Goal: Navigation & Orientation: Find specific page/section

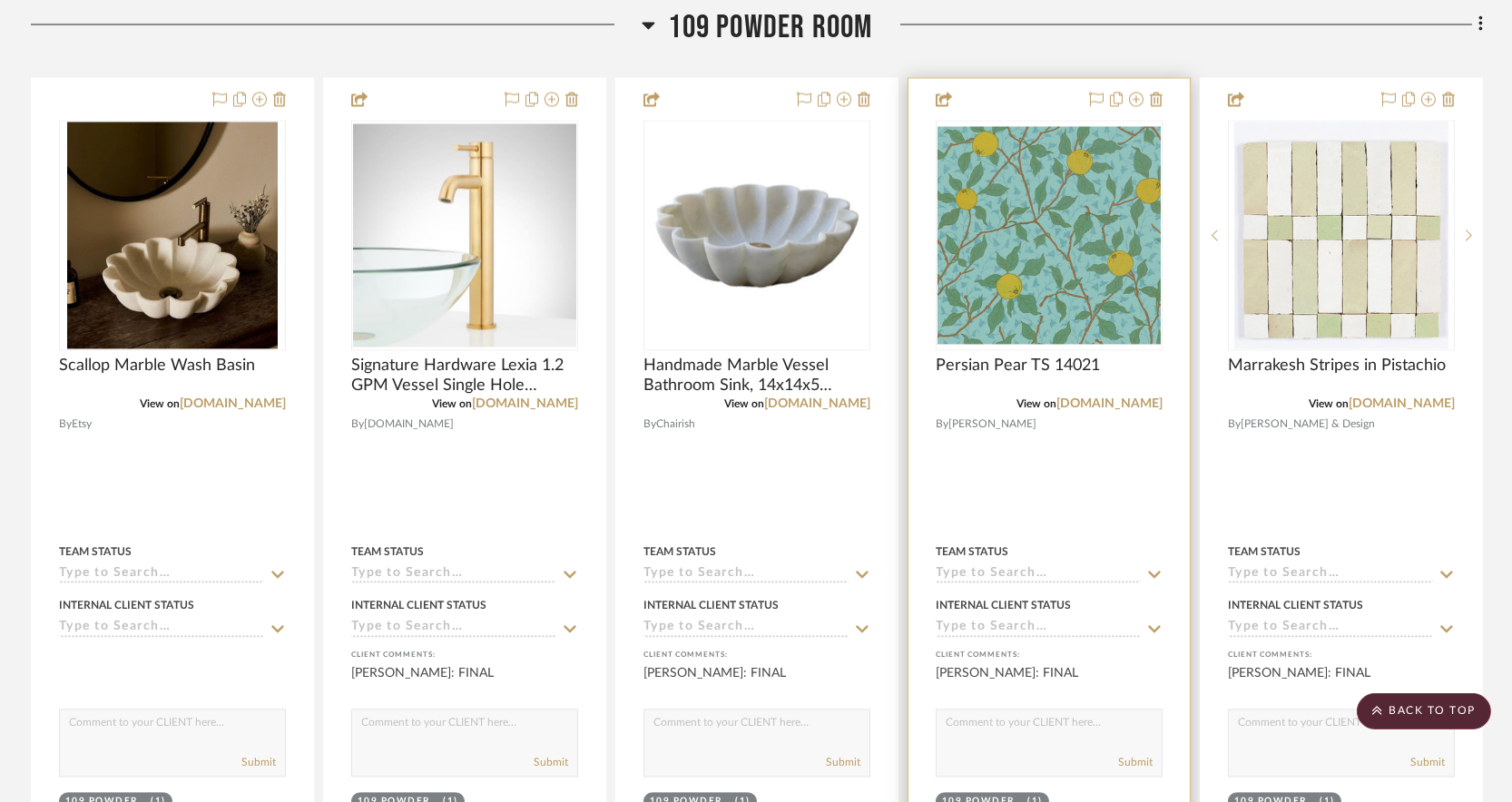
click at [1087, 461] on div at bounding box center [1048, 474] width 281 height 793
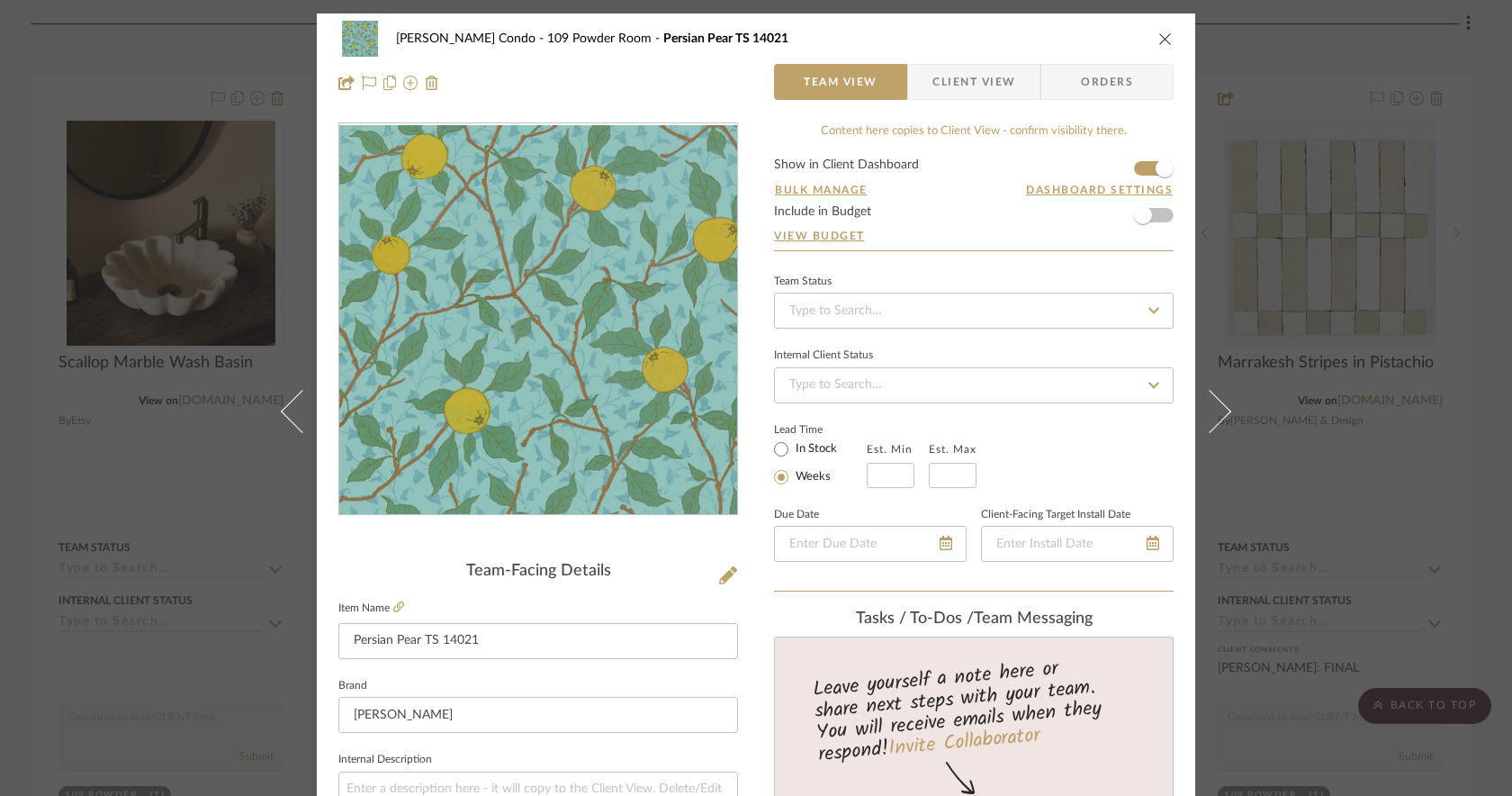
click at [1173, 32] on div "[PERSON_NAME] Condo [STREET_ADDRESS] Team View Client View Orders" at bounding box center [756, 60] width 878 height 94
click at [1149, 41] on div "[PERSON_NAME] Condo [STREET_ADDRESS]" at bounding box center [756, 39] width 836 height 36
click at [1162, 38] on icon "close" at bounding box center [1165, 39] width 15 height 15
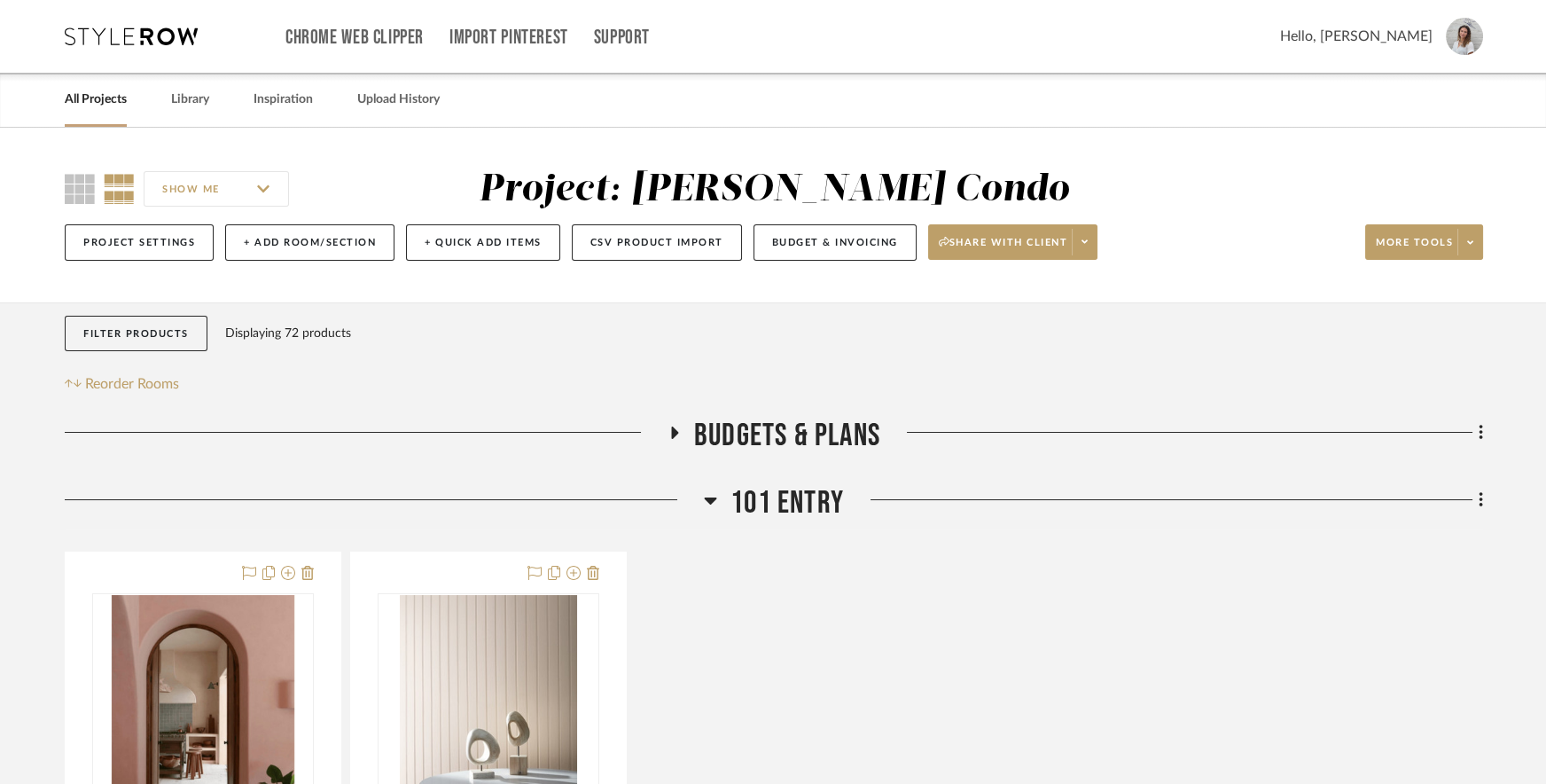
click at [166, 53] on div "Chrome Web Clipper Import Pinterest Support All Projects Library Inspiration Up…" at bounding box center [773, 36] width 1419 height 72
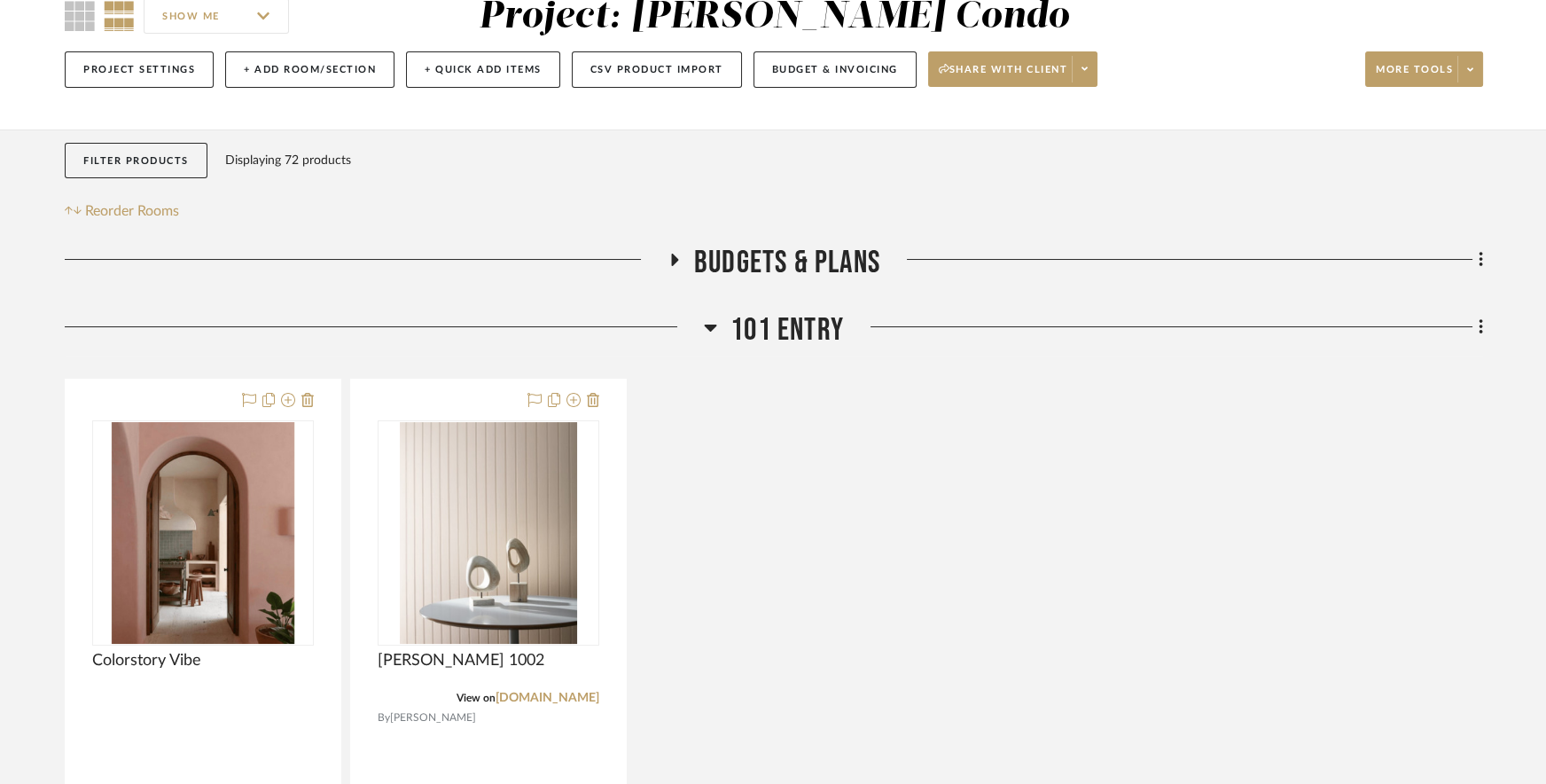
scroll to position [268, 0]
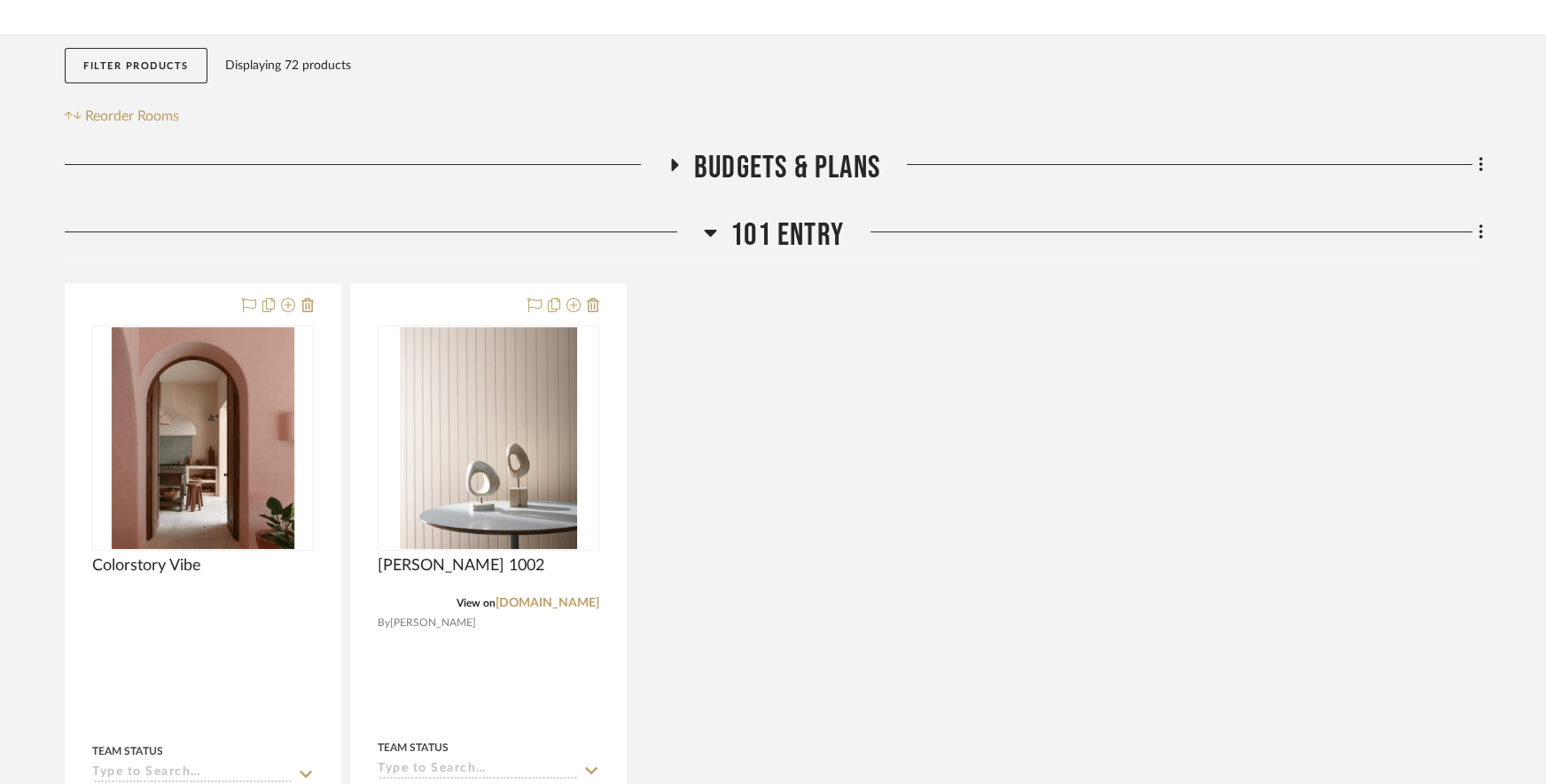
click at [764, 231] on span "101 Entry" at bounding box center [787, 235] width 113 height 38
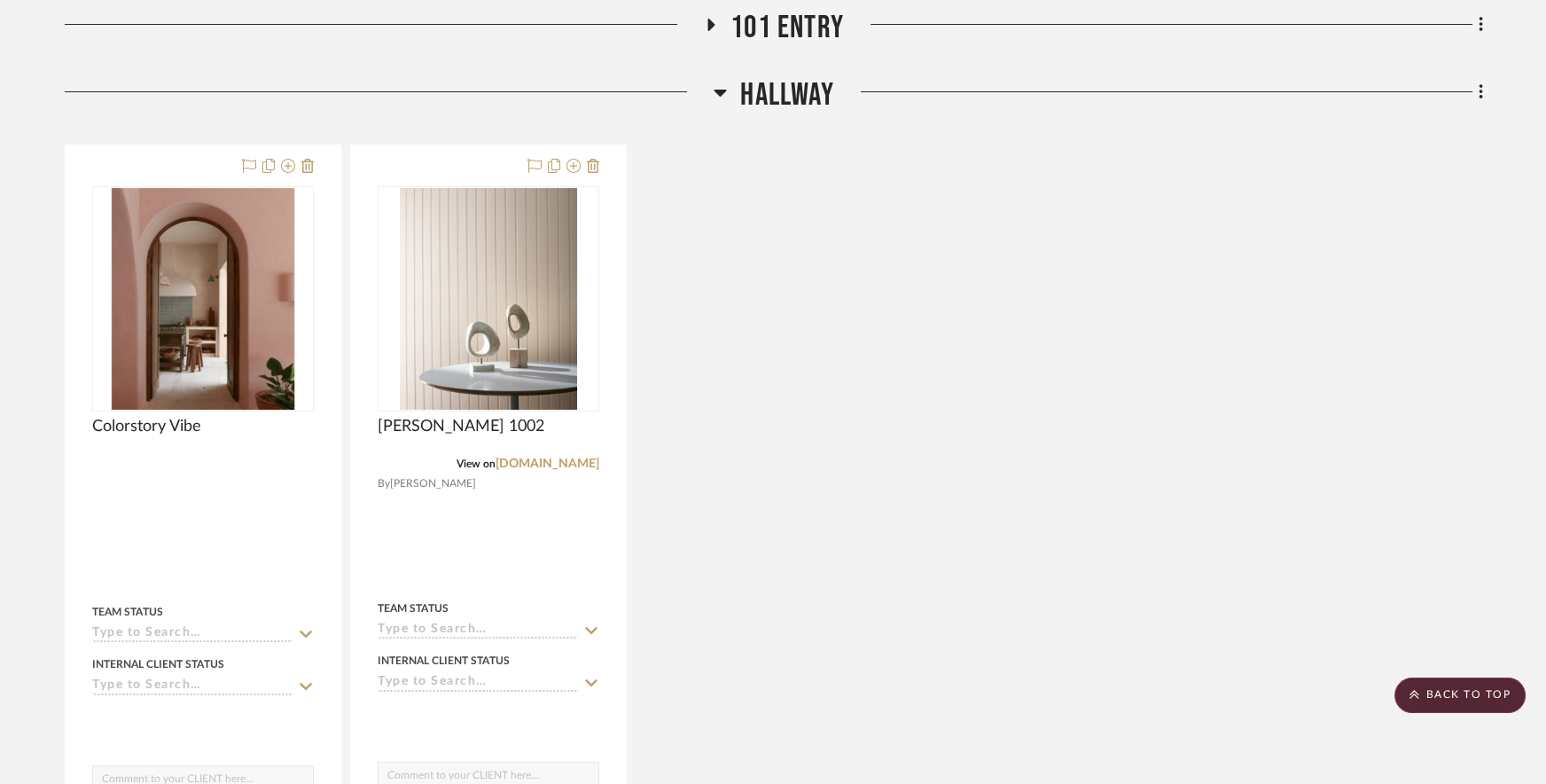
scroll to position [0, 0]
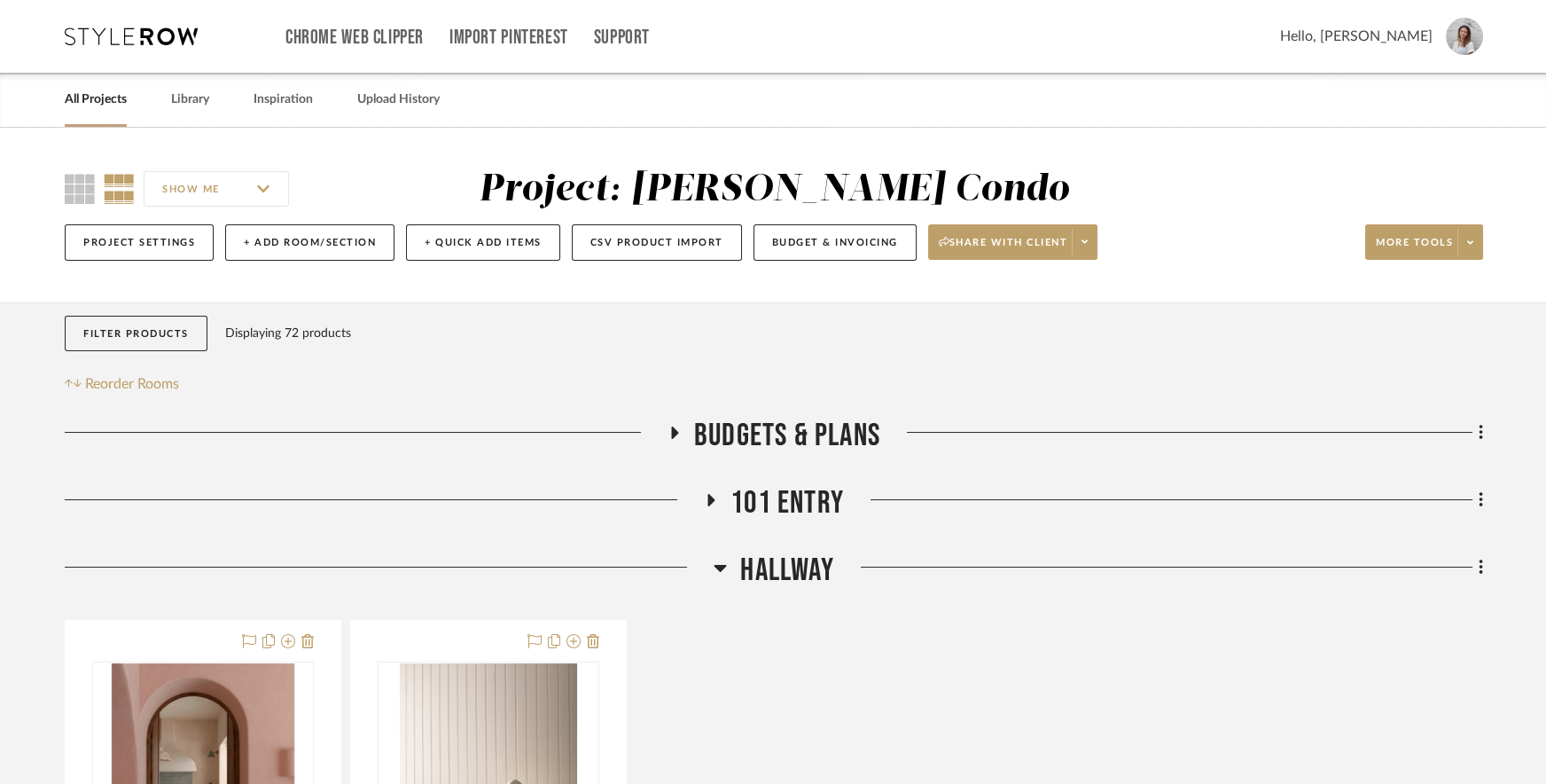
click at [170, 25] on div "Chrome Web Clipper Import Pinterest Support All Projects Library Inspiration Up…" at bounding box center [773, 36] width 1419 height 72
click at [173, 31] on icon at bounding box center [131, 36] width 133 height 18
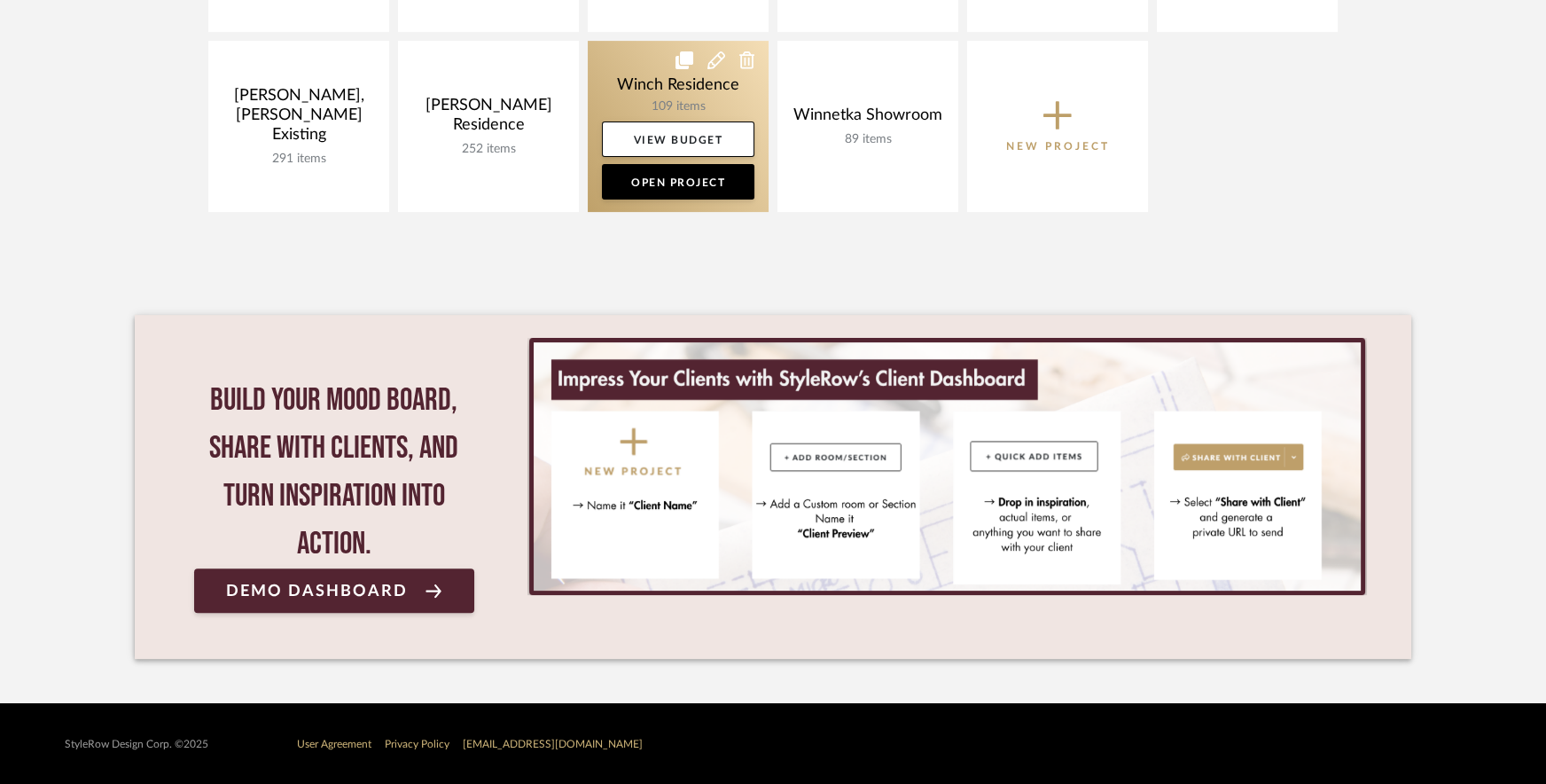
scroll to position [1034, 0]
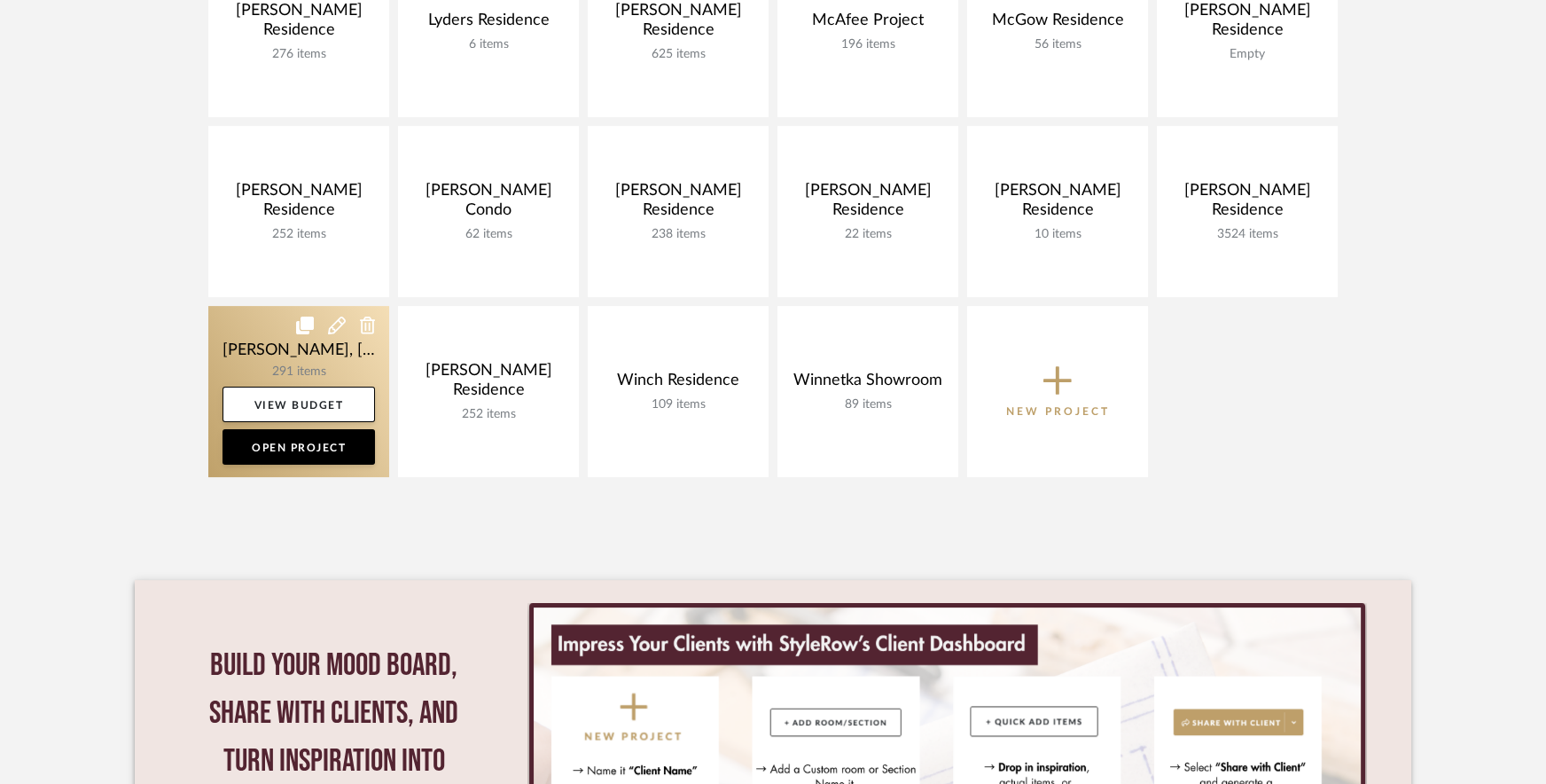
click at [303, 343] on link at bounding box center [298, 391] width 181 height 171
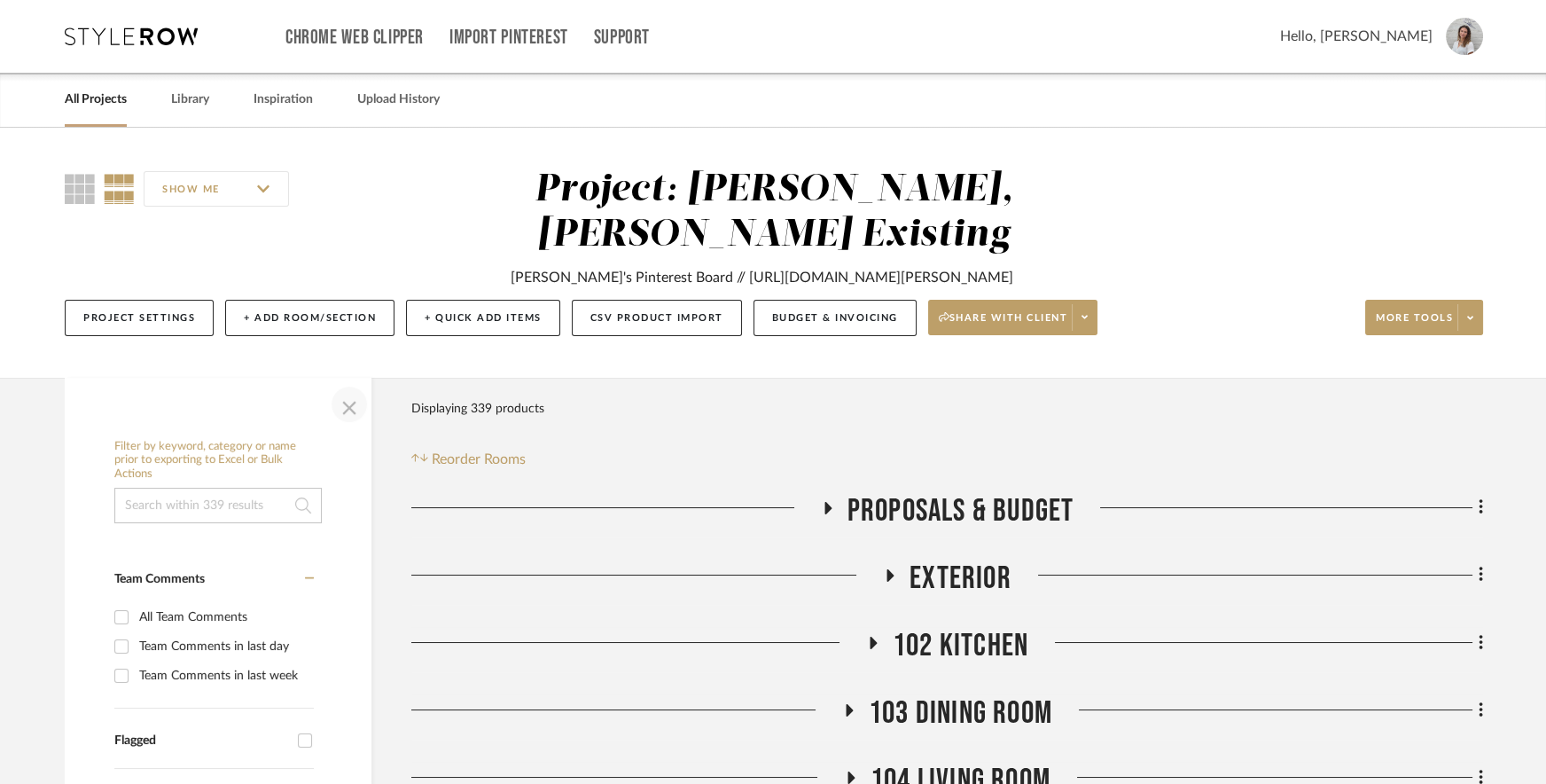
drag, startPoint x: 358, startPoint y: 365, endPoint x: 484, endPoint y: 334, distance: 129.8
click at [358, 383] on span "button" at bounding box center [350, 404] width 43 height 43
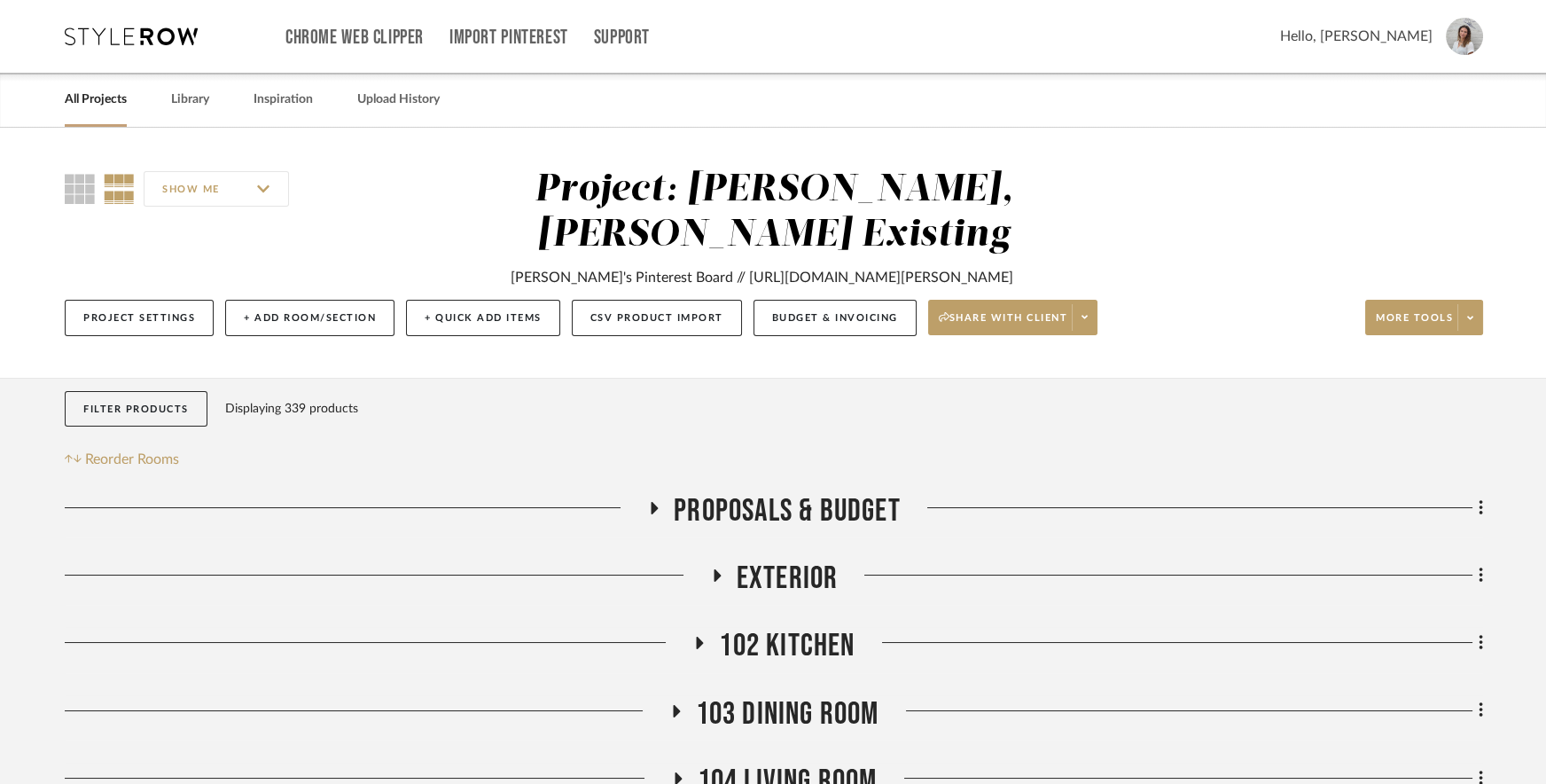
scroll to position [587, 0]
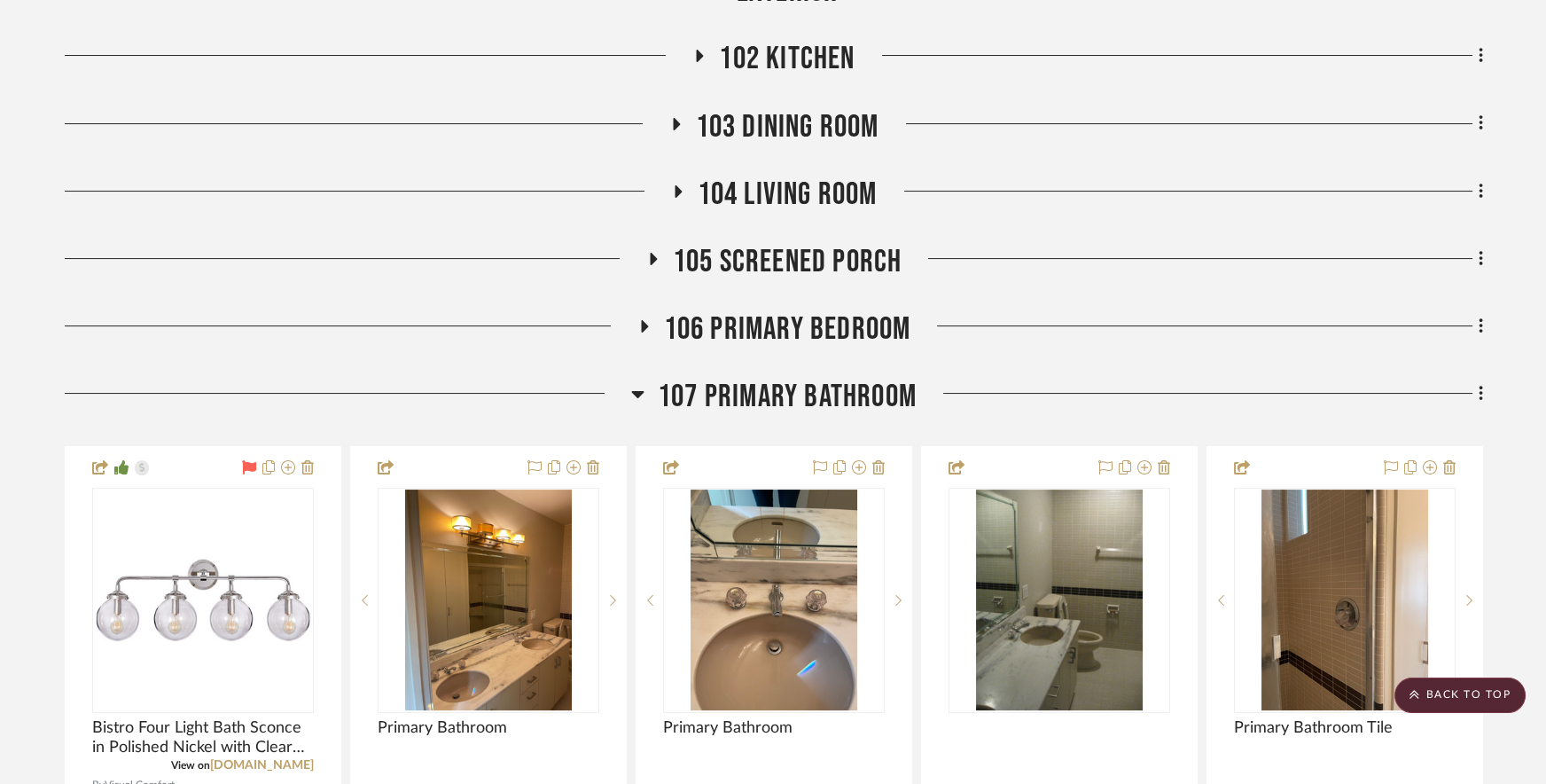
click at [685, 378] on span "107 Primary Bathroom" at bounding box center [787, 396] width 259 height 38
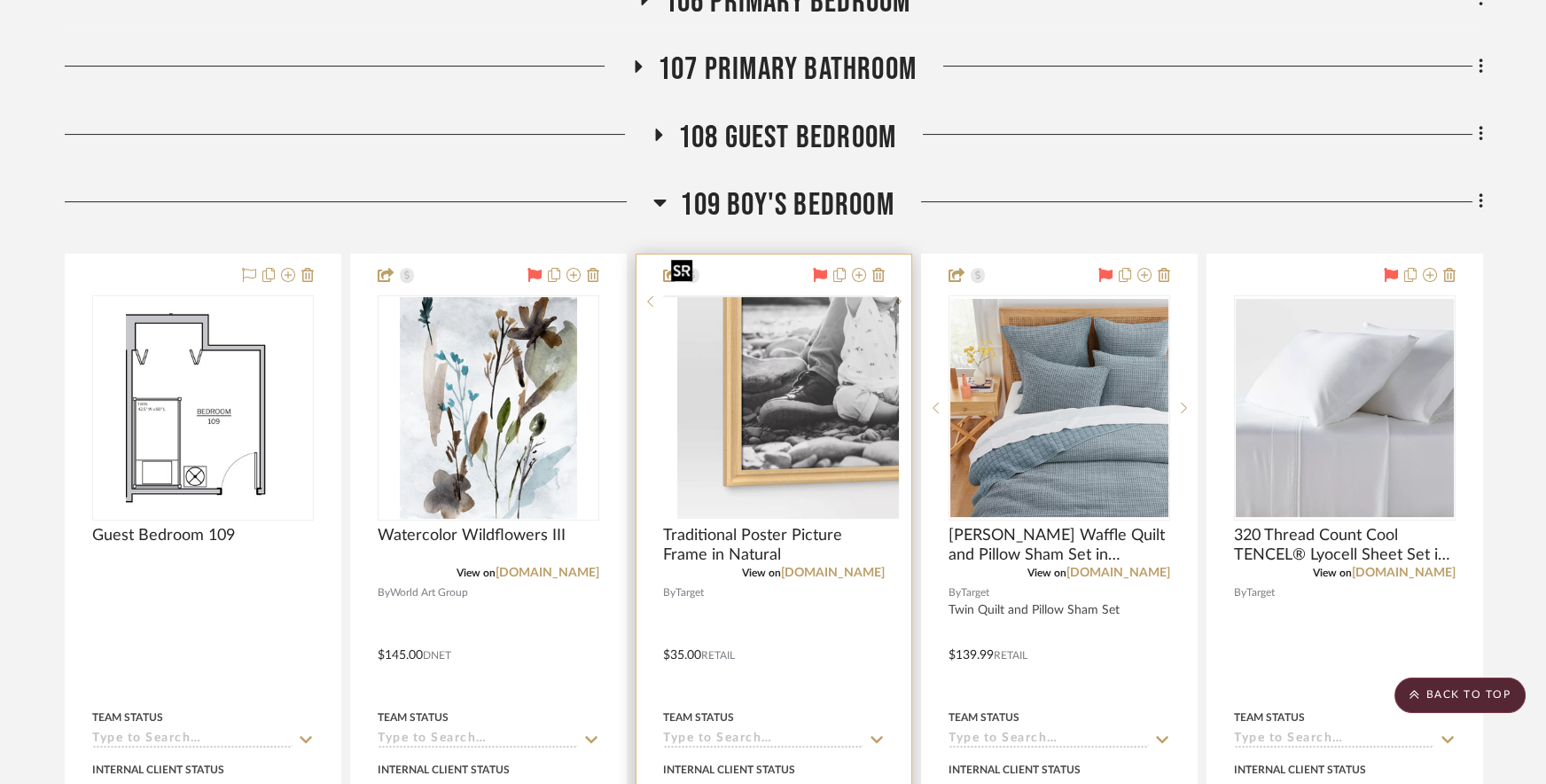
scroll to position [805, 0]
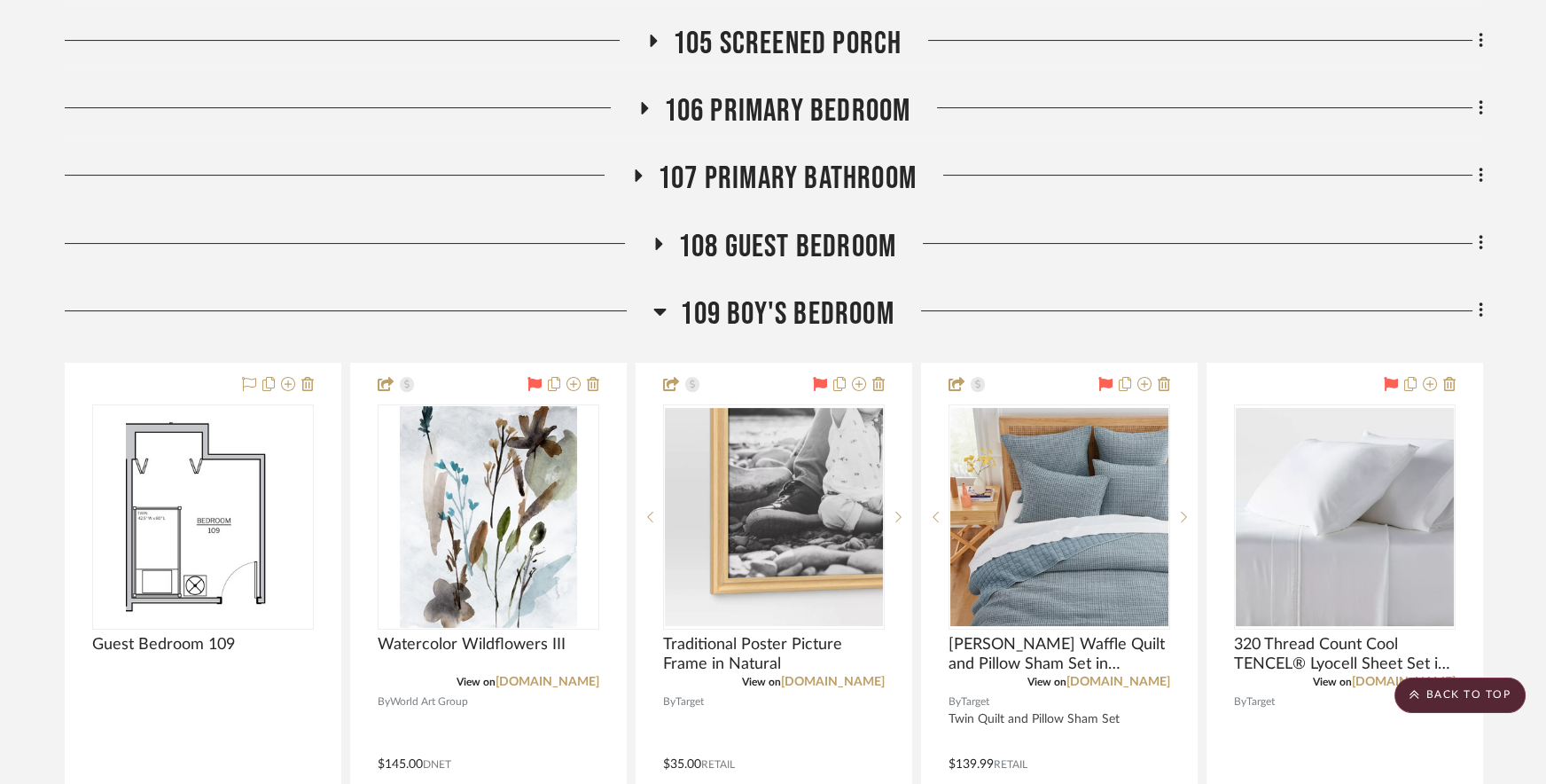
click at [731, 295] on span "109 Boy's Bedroom" at bounding box center [786, 313] width 214 height 38
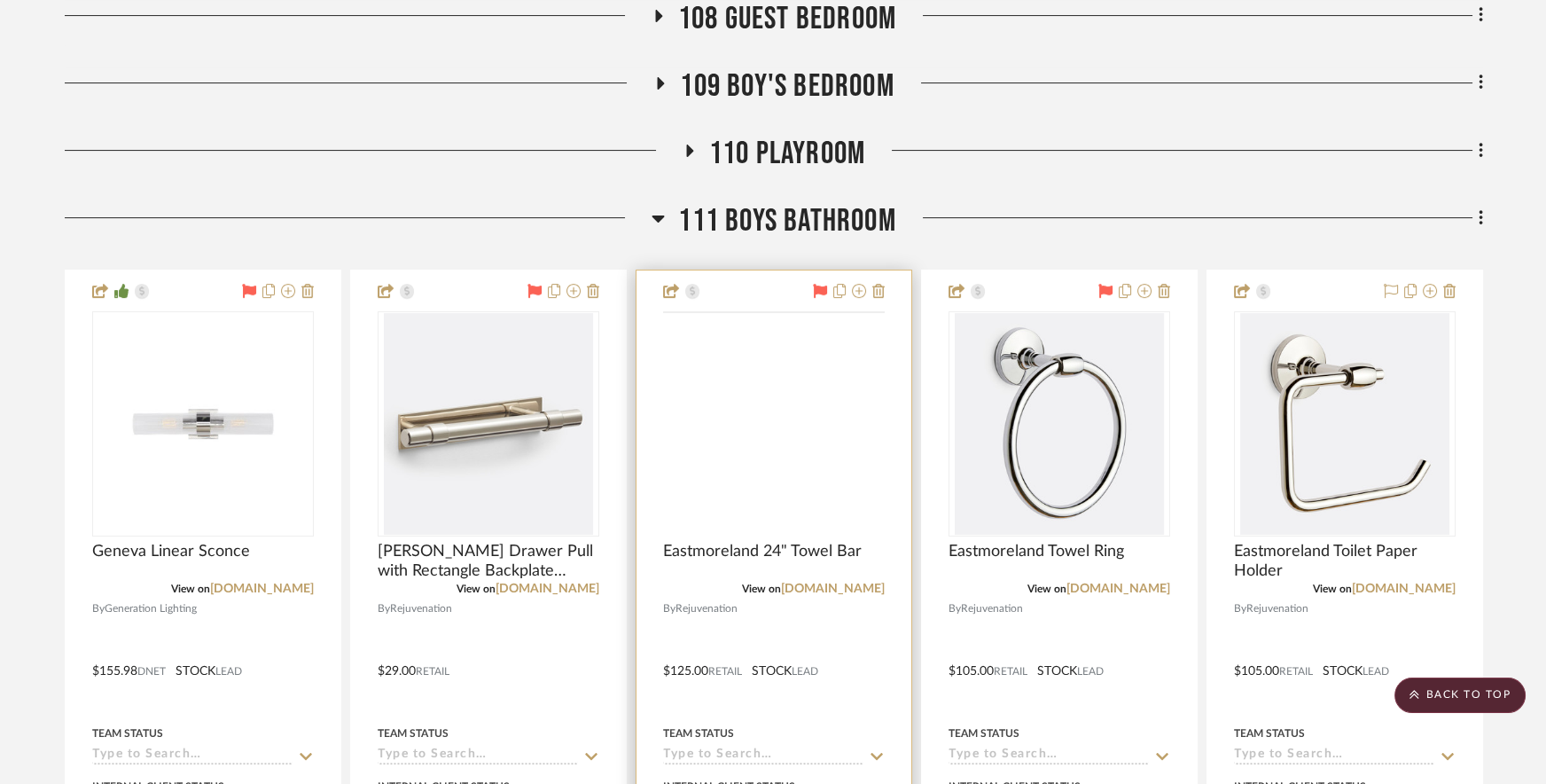
scroll to position [1034, 0]
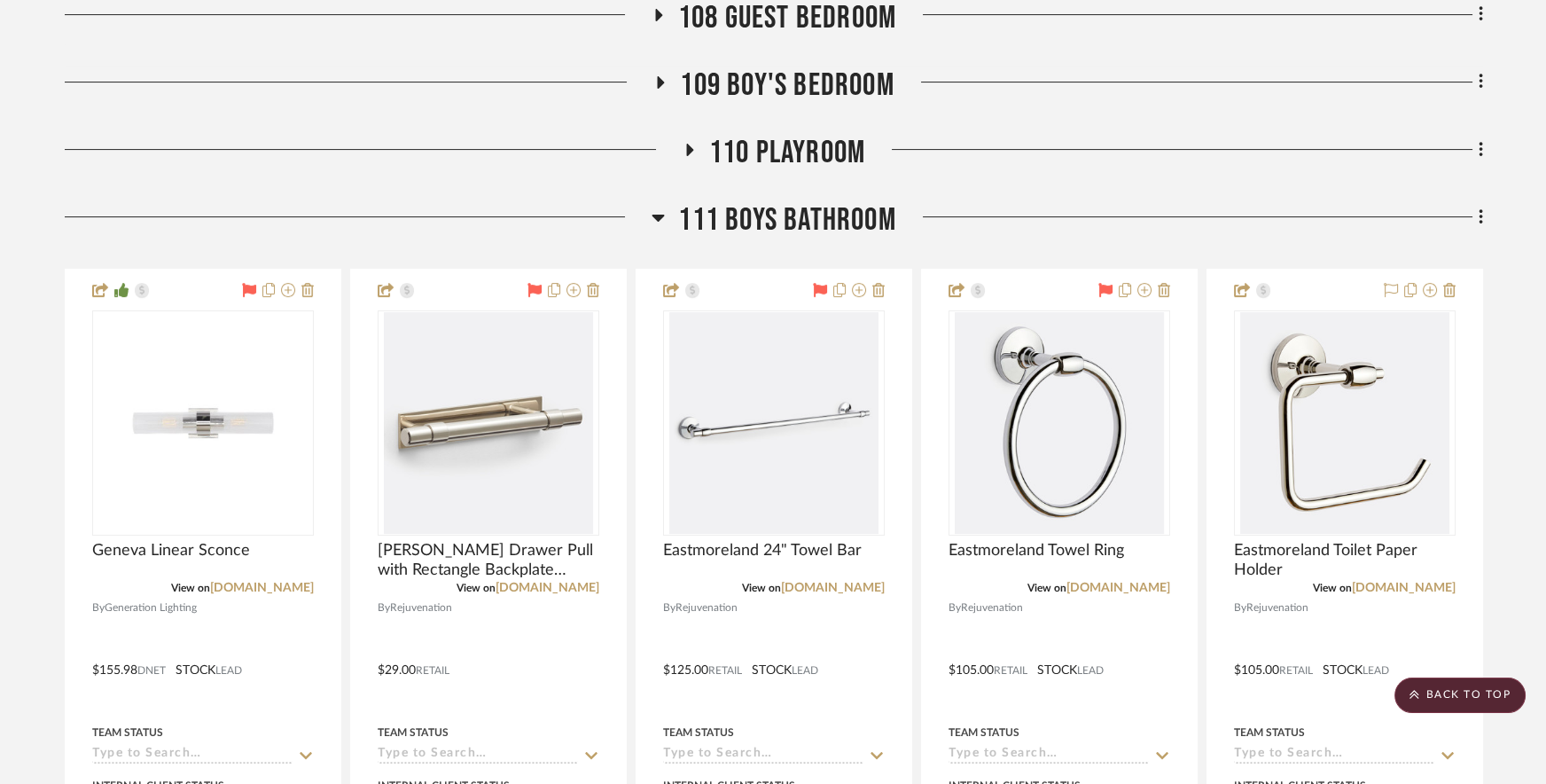
click at [761, 201] on span "111 Boys Bathroom" at bounding box center [787, 220] width 217 height 38
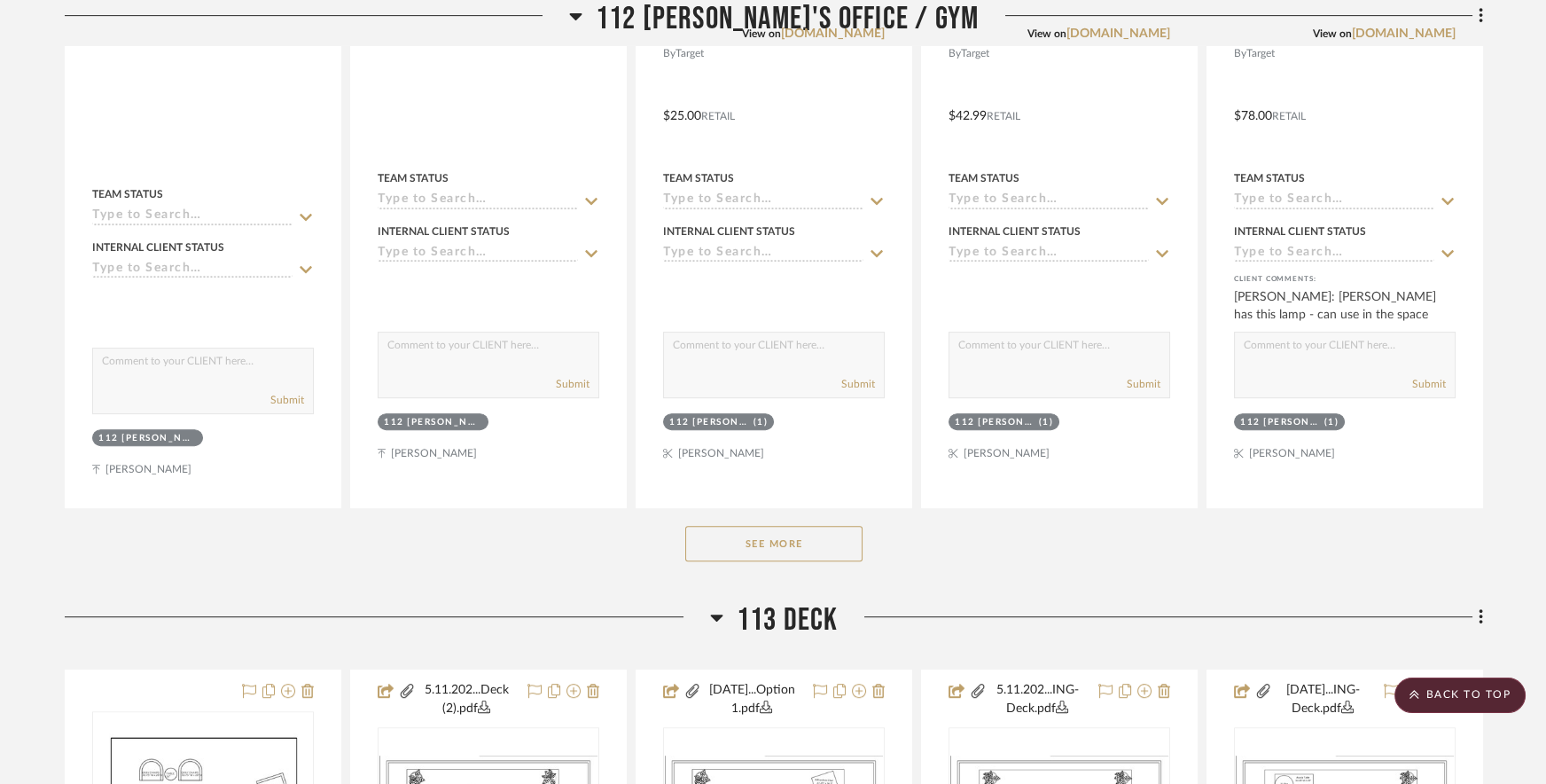
scroll to position [1327, 0]
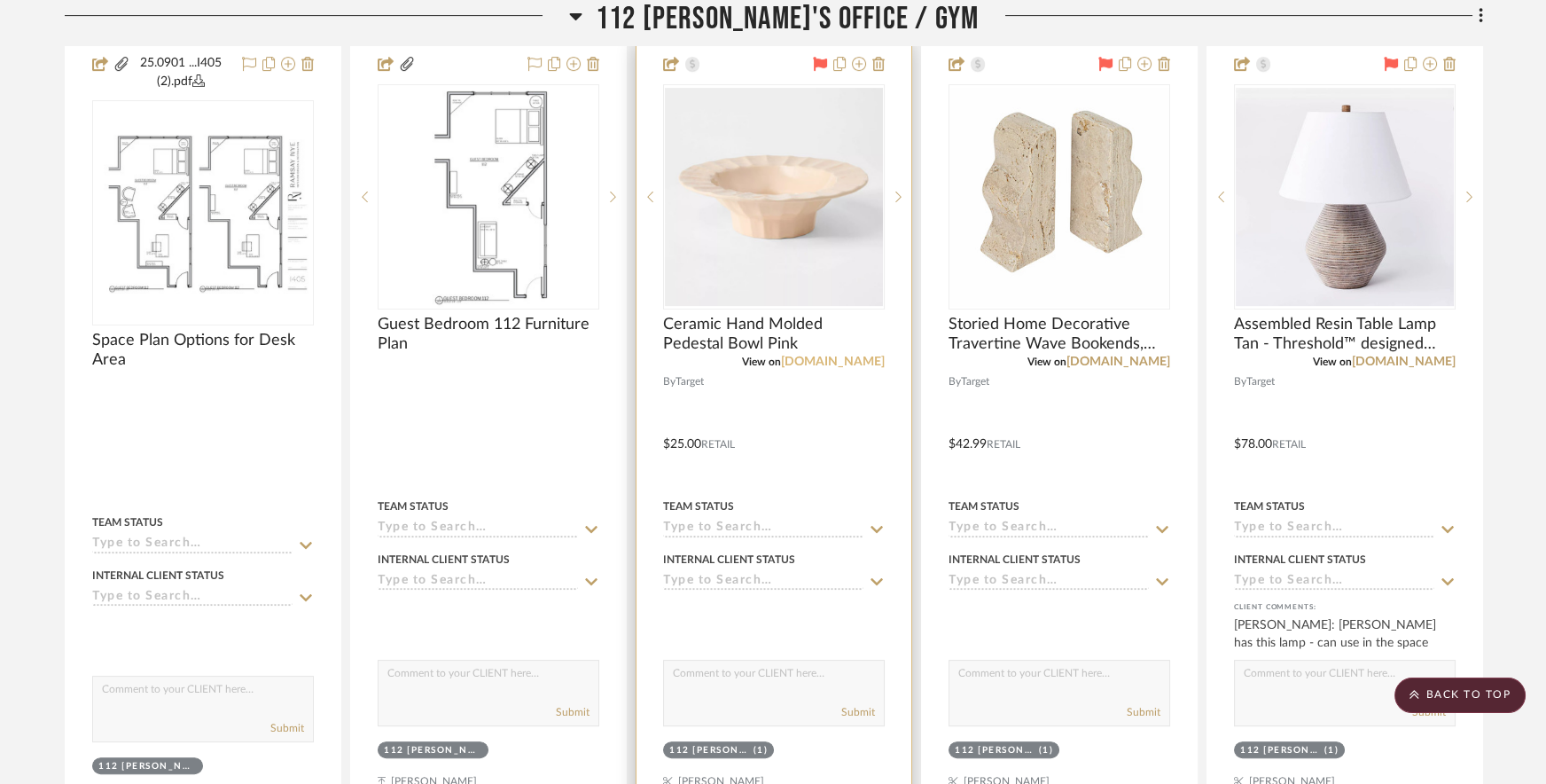
click at [866, 355] on link "[DOMAIN_NAME]" at bounding box center [833, 361] width 104 height 13
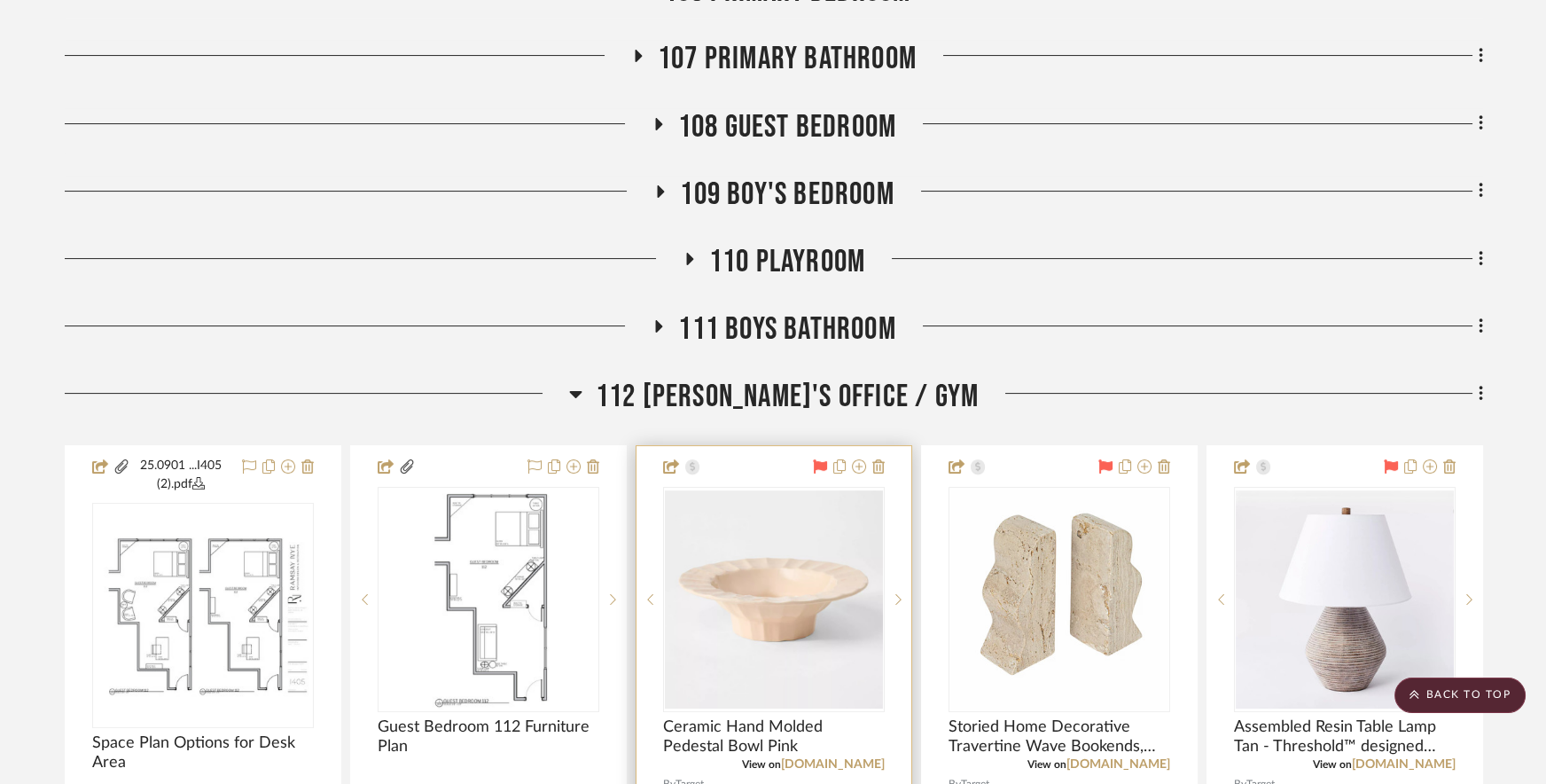
scroll to position [1322, 0]
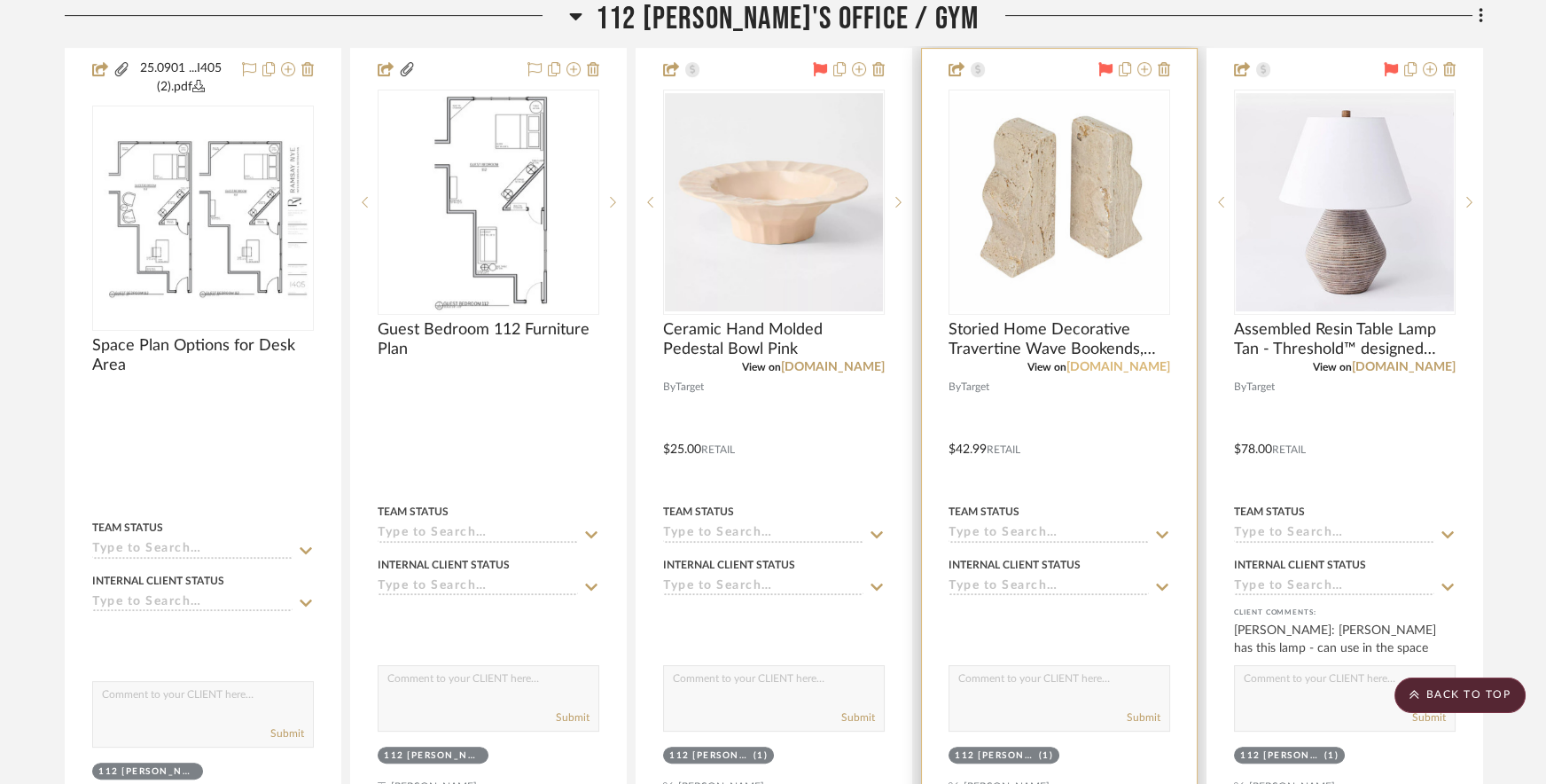
click at [1135, 361] on link "[DOMAIN_NAME]" at bounding box center [1118, 367] width 104 height 13
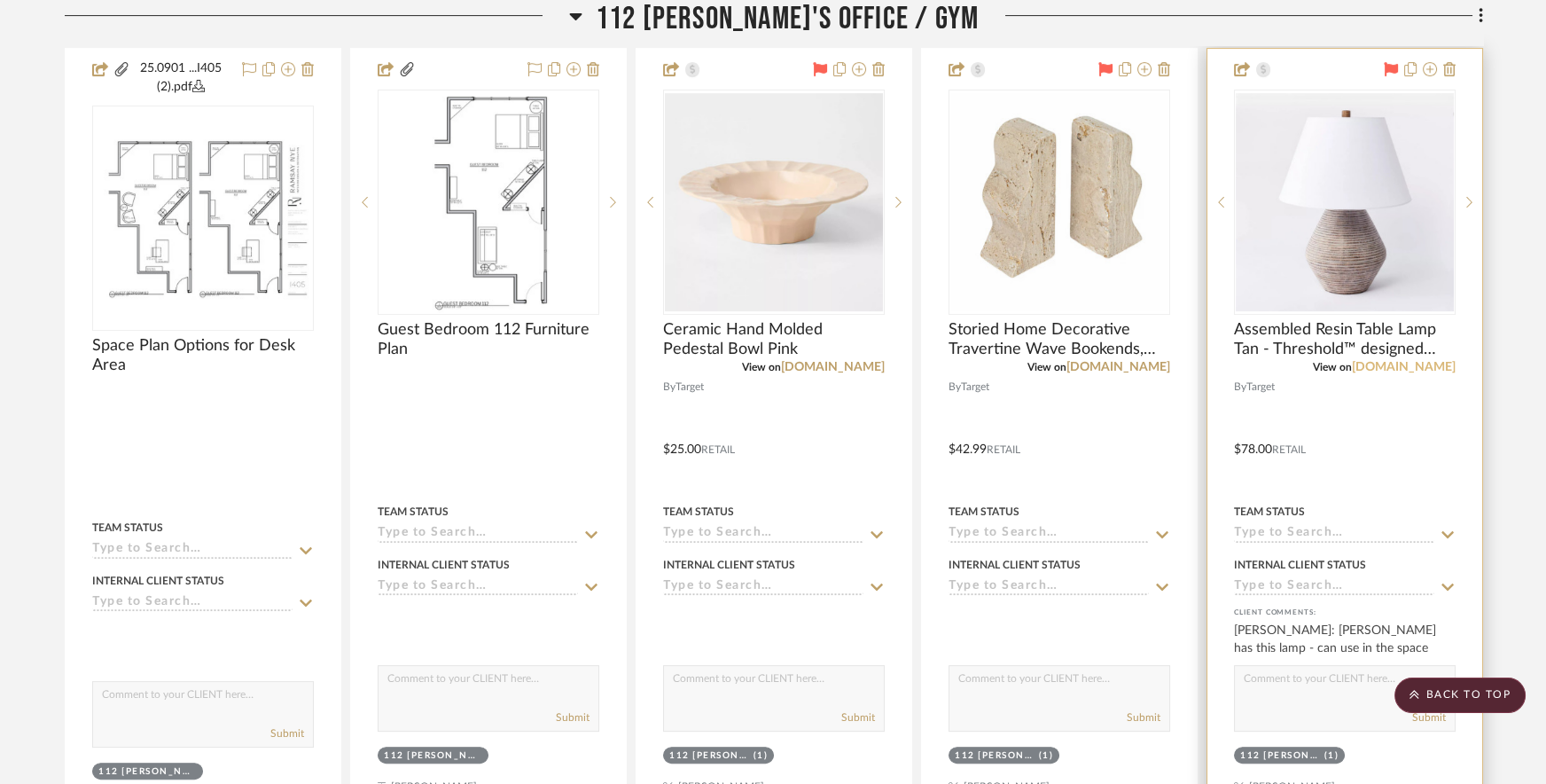
click at [1411, 361] on link "[DOMAIN_NAME]" at bounding box center [1404, 367] width 104 height 13
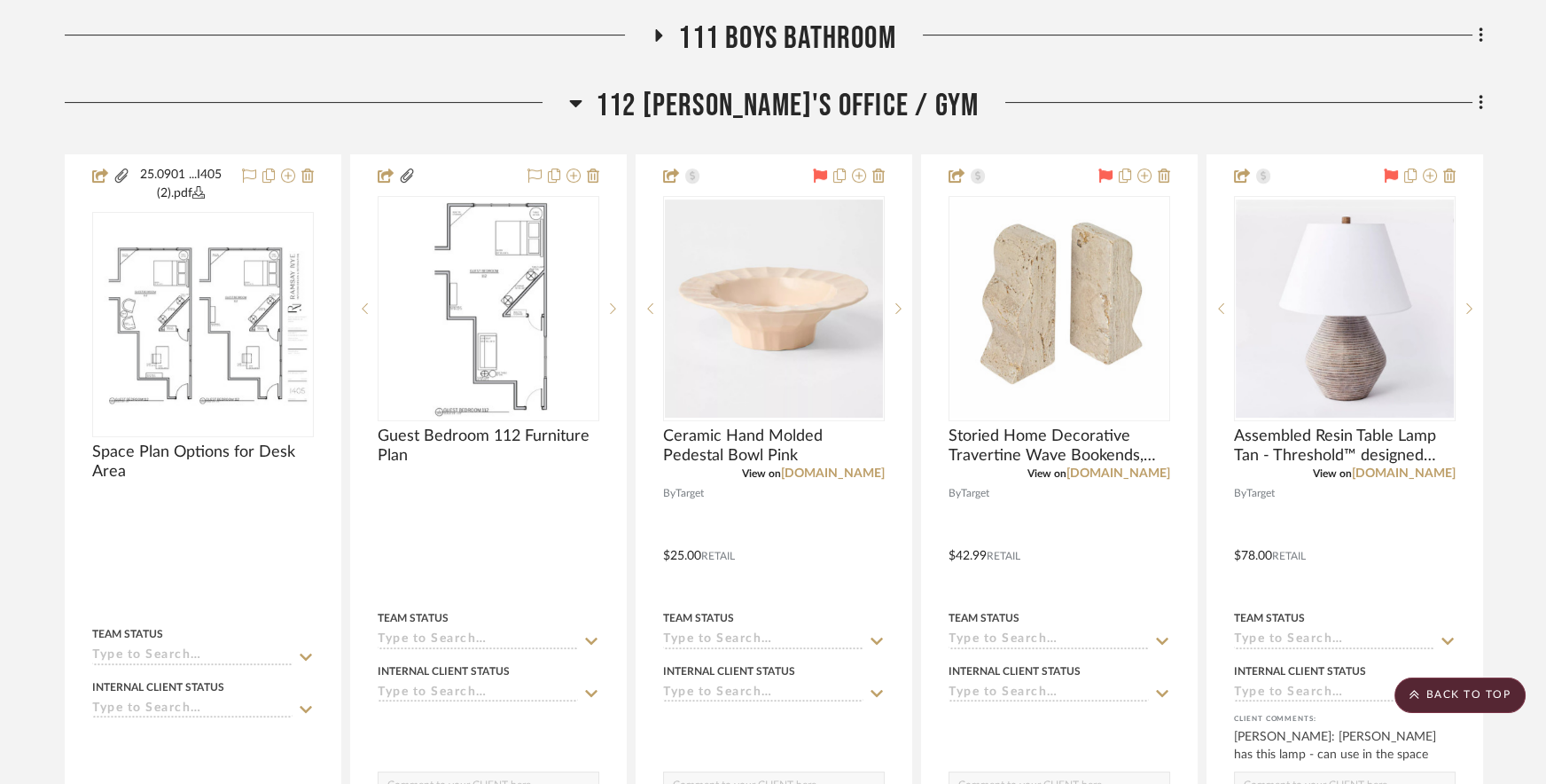
scroll to position [1953, 0]
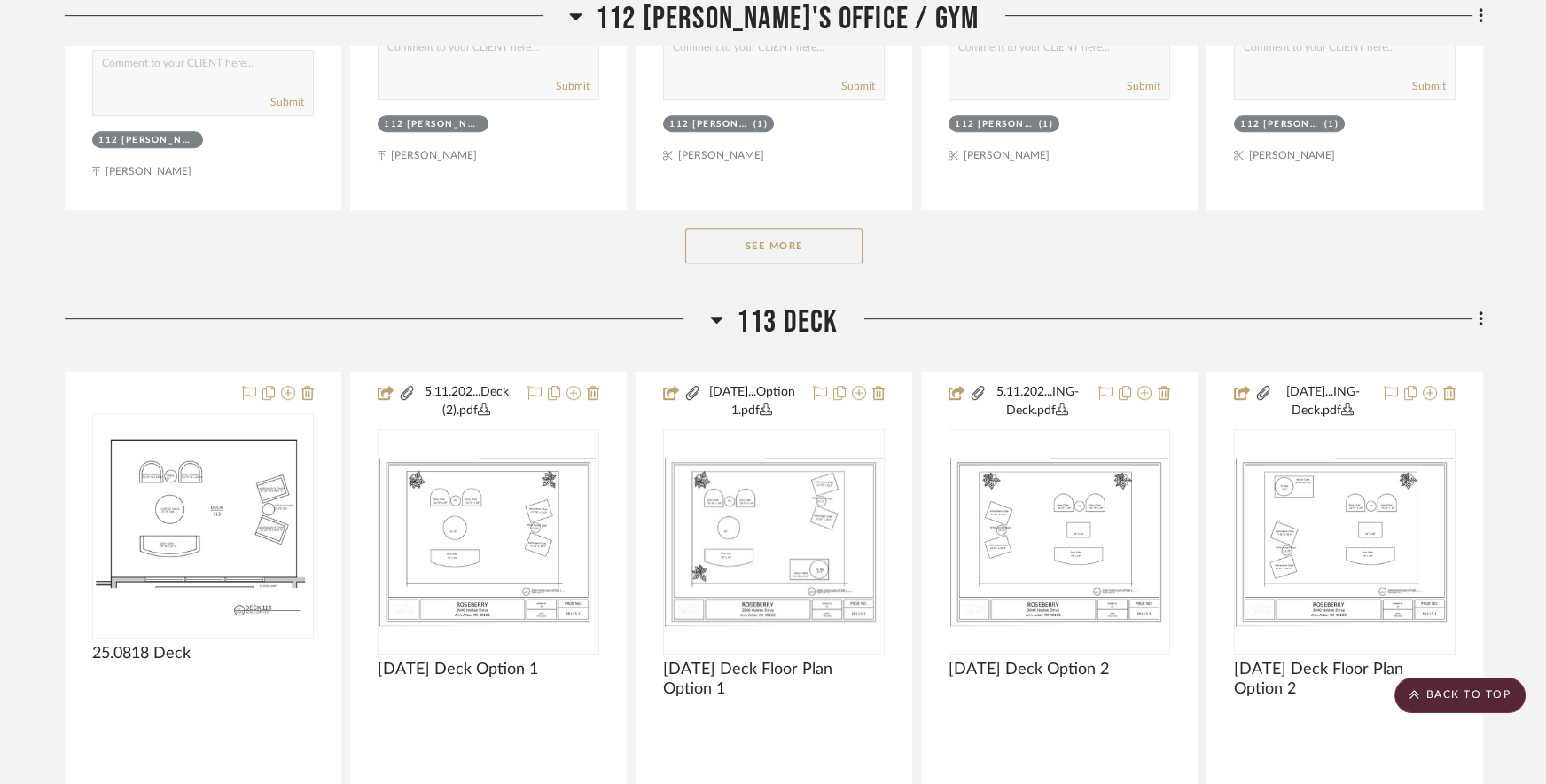
click at [756, 227] on button "See More" at bounding box center [774, 245] width 178 height 35
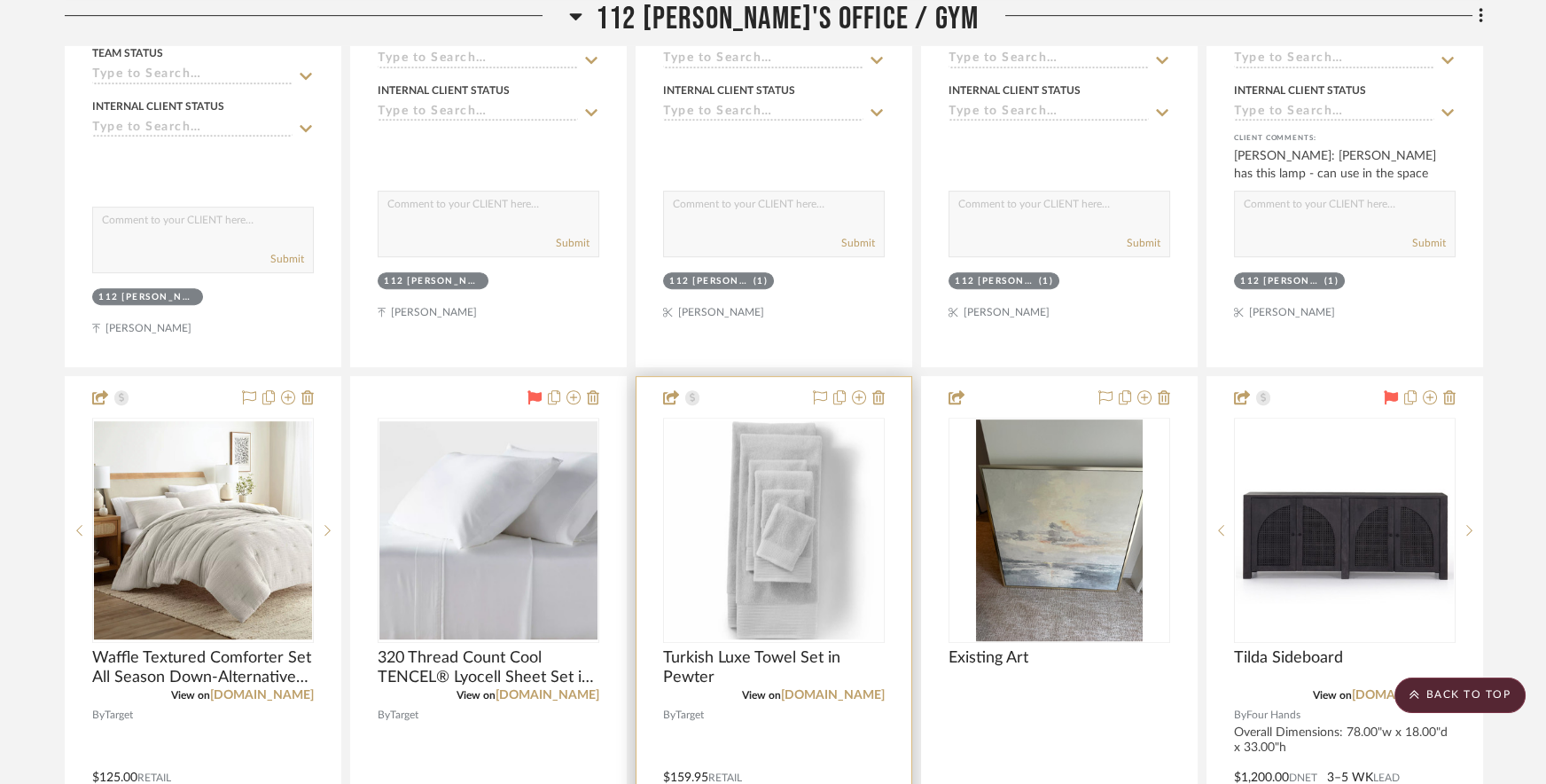
scroll to position [2040, 0]
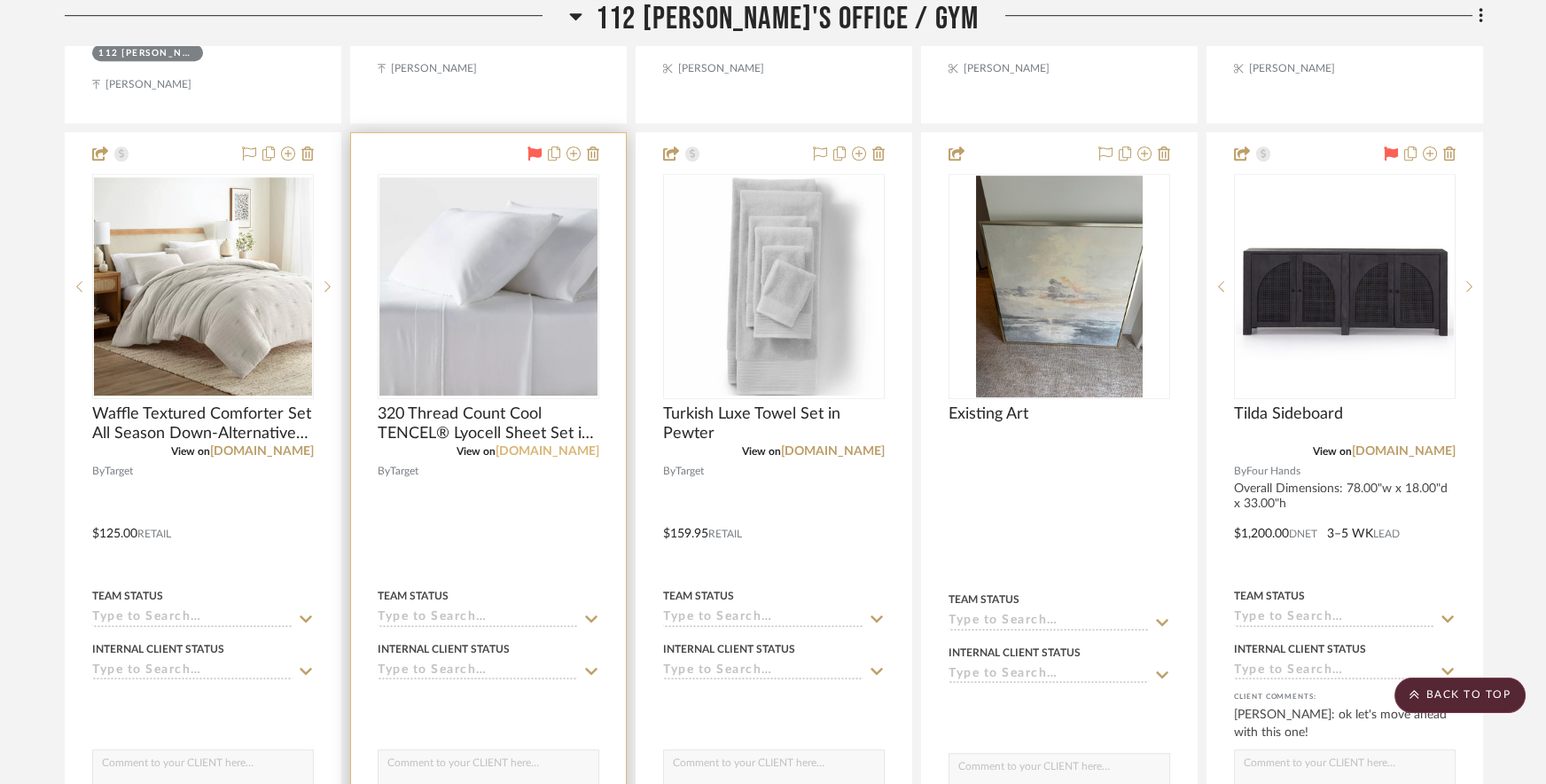
click at [564, 445] on link "[DOMAIN_NAME]" at bounding box center [548, 451] width 104 height 13
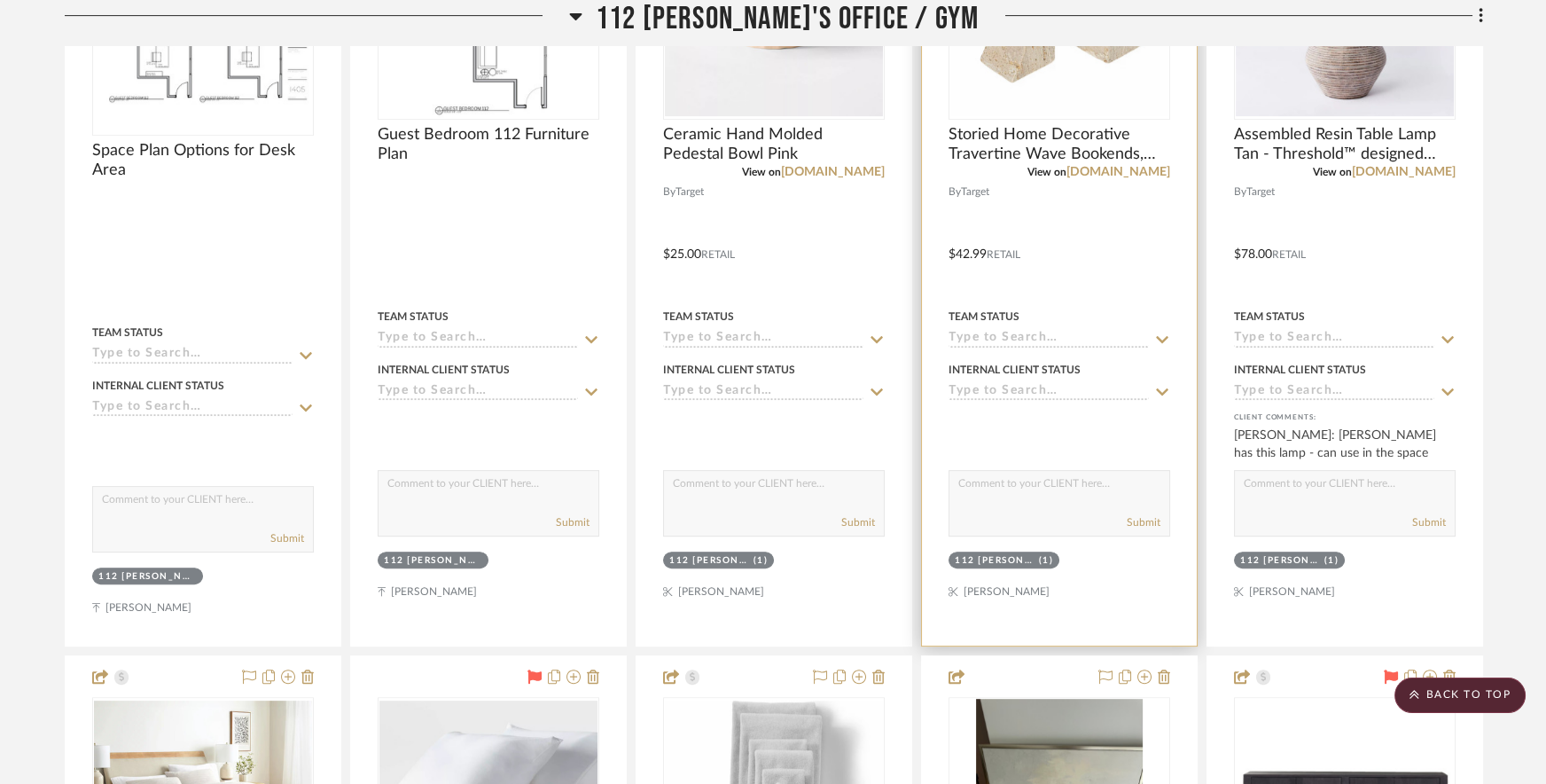
scroll to position [1212, 0]
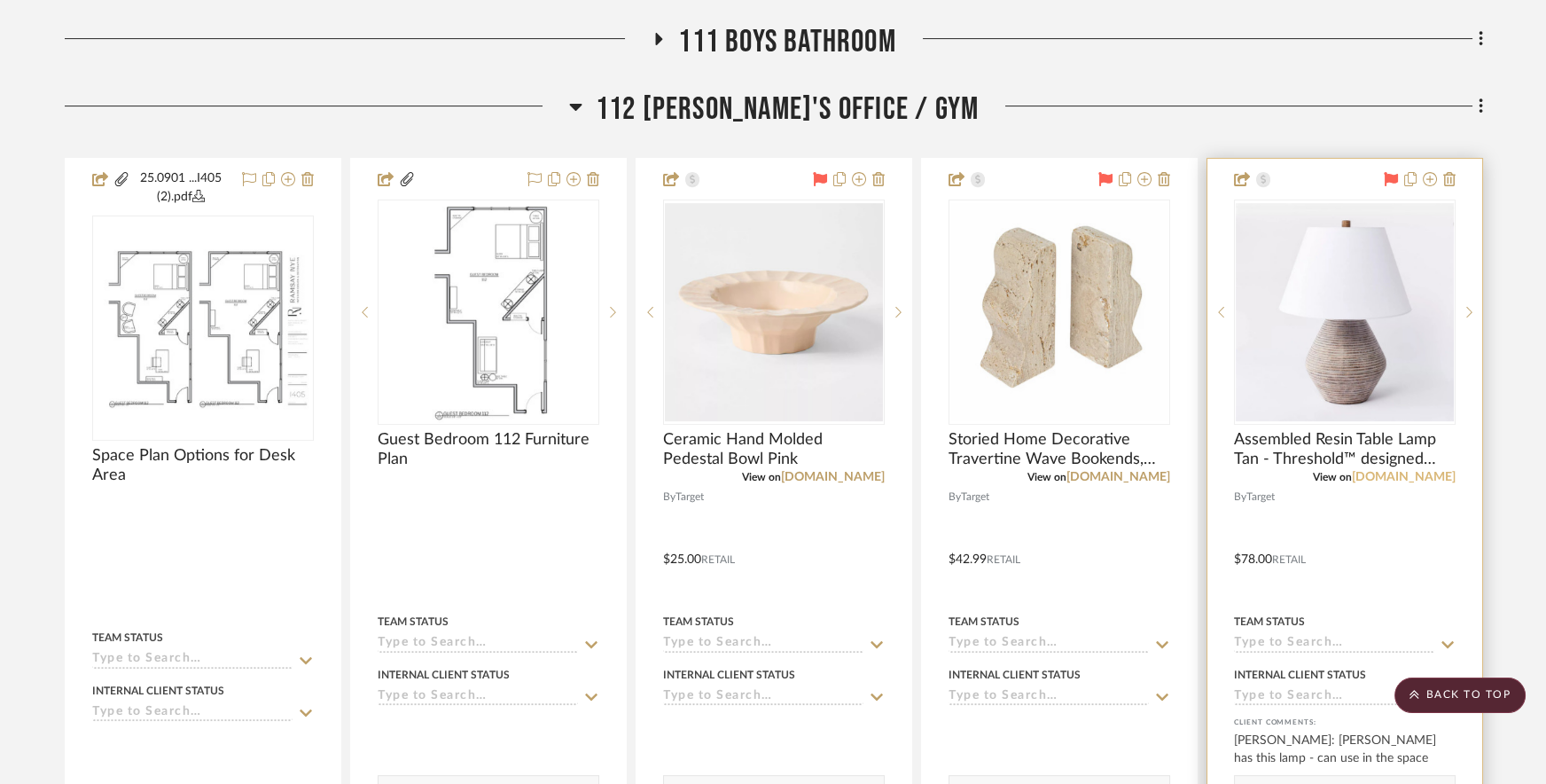
click at [1436, 471] on link "[DOMAIN_NAME]" at bounding box center [1404, 476] width 104 height 13
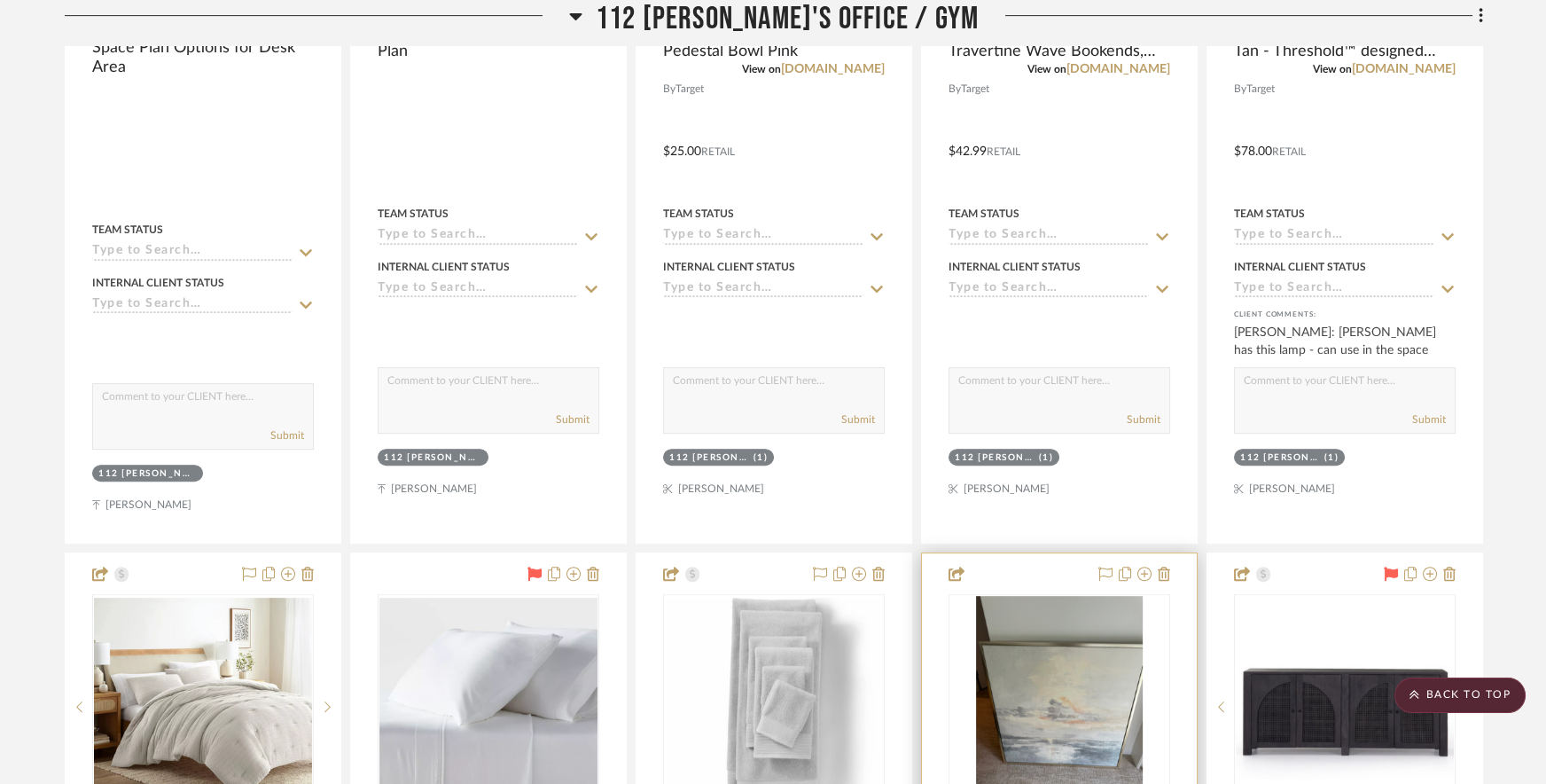
scroll to position [2192, 0]
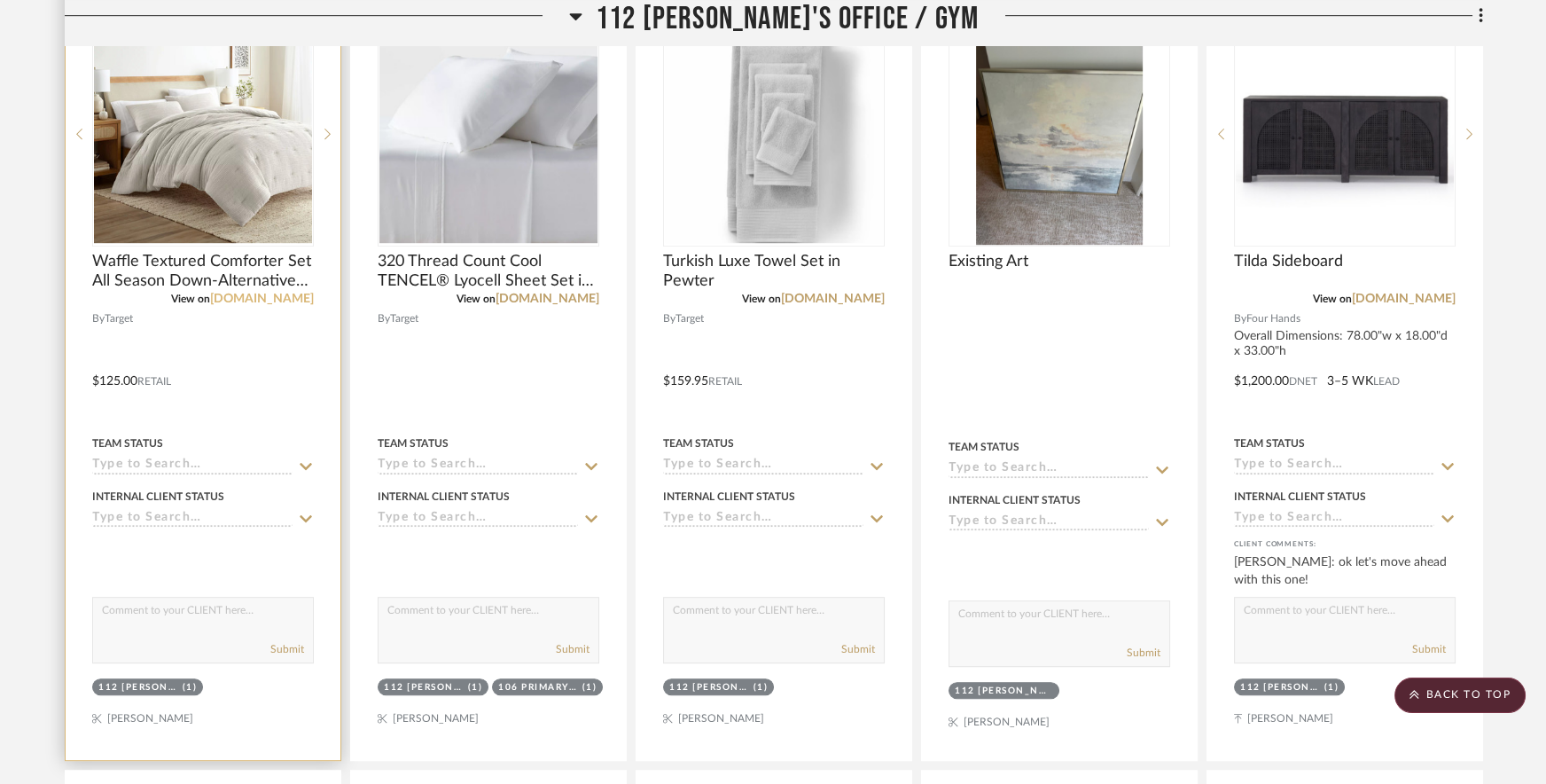
click at [266, 293] on link "[DOMAIN_NAME]" at bounding box center [262, 299] width 104 height 13
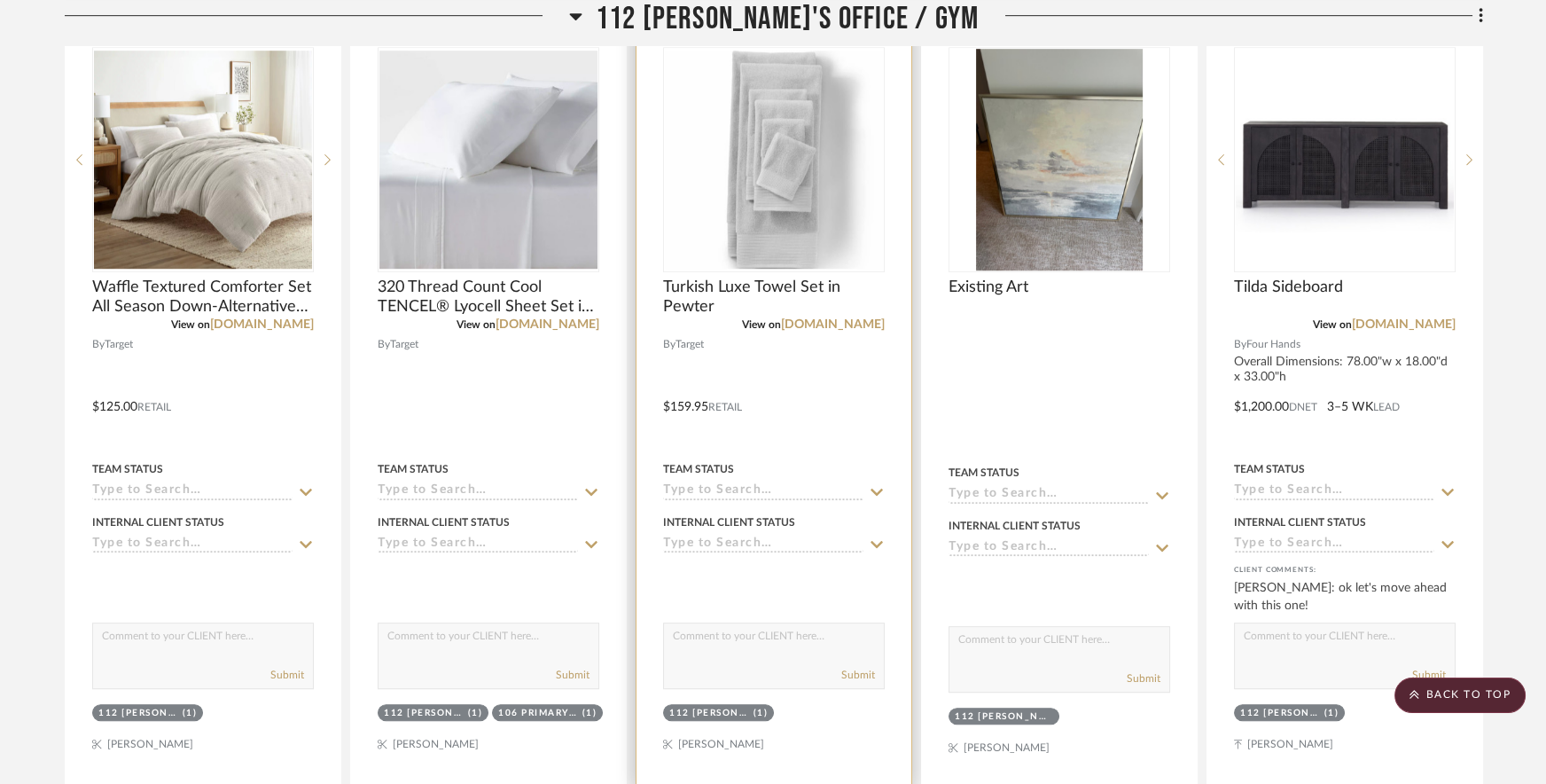
scroll to position [2131, 0]
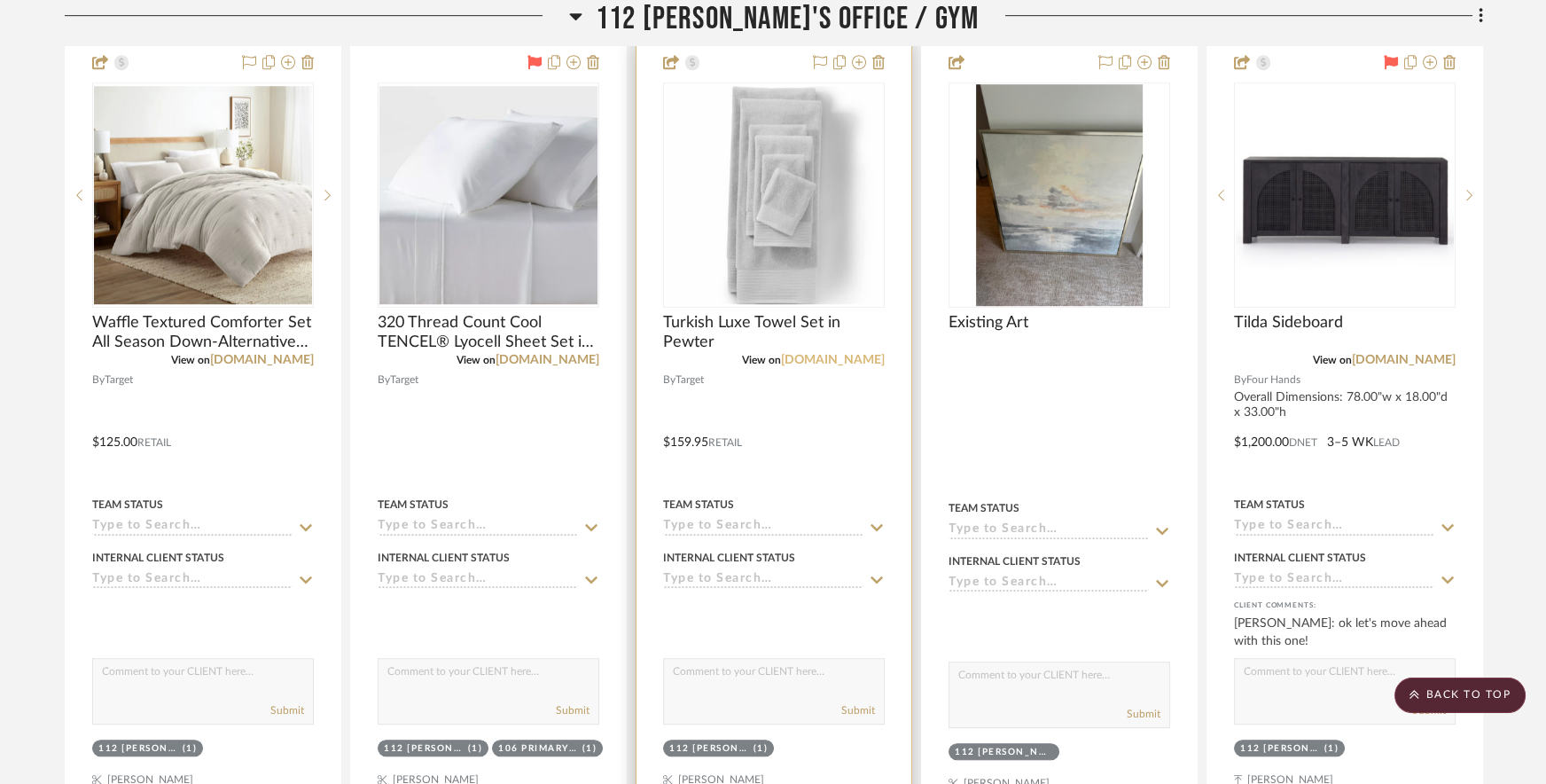
click at [843, 353] on link "[DOMAIN_NAME]" at bounding box center [833, 359] width 104 height 13
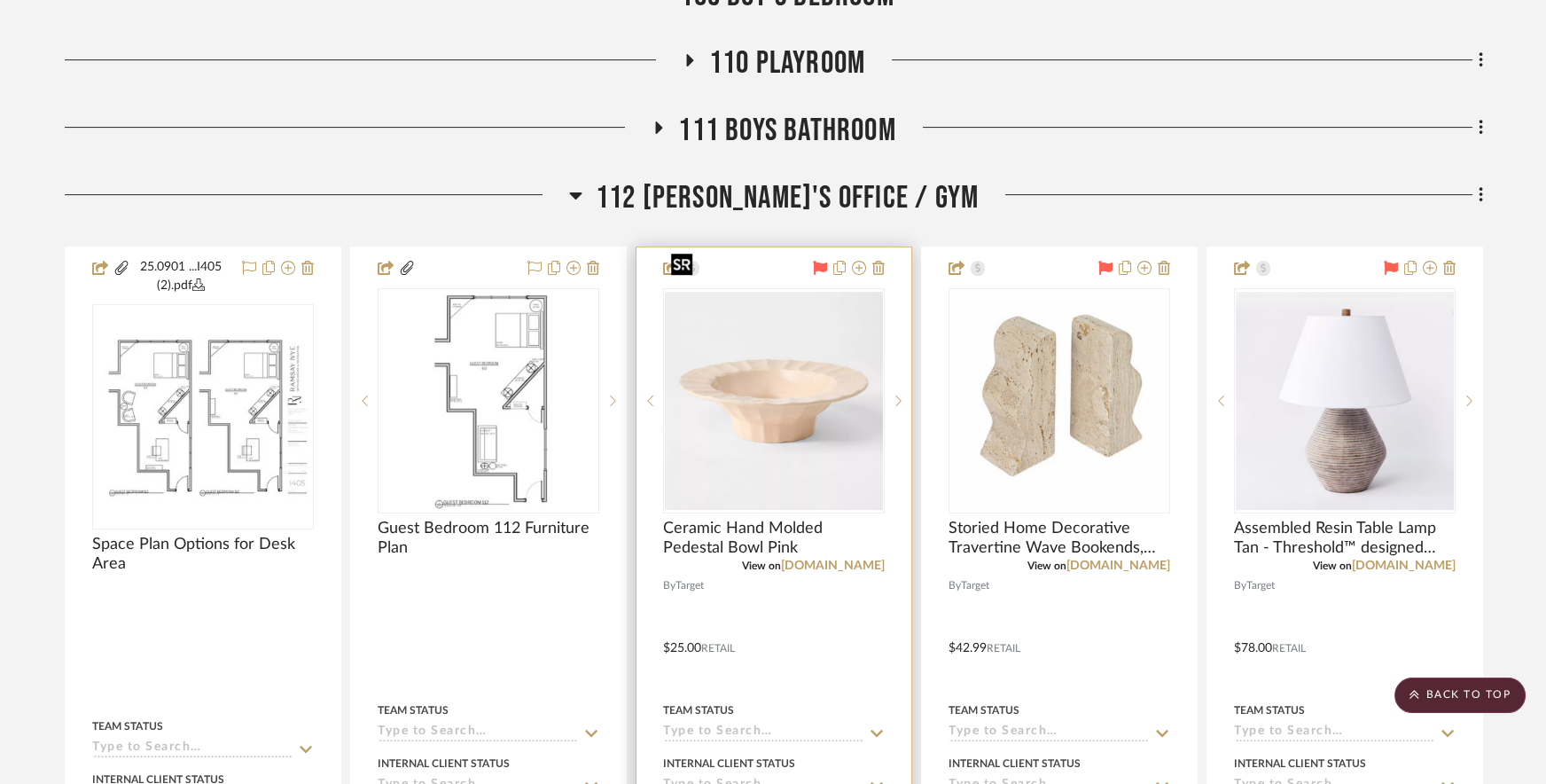
scroll to position [1111, 0]
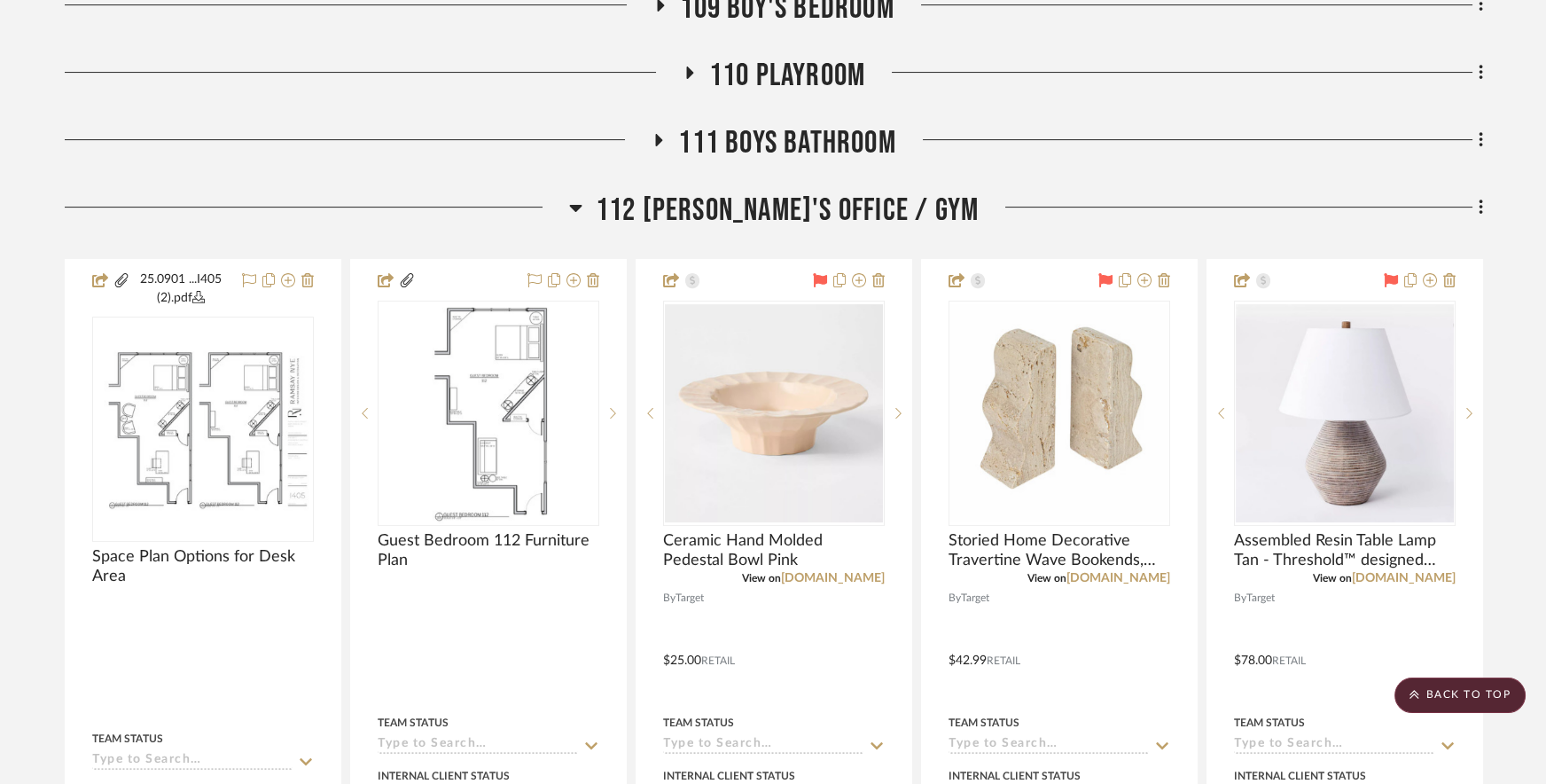
click at [726, 191] on span "112 [PERSON_NAME]'s Office / Gym" at bounding box center [787, 210] width 383 height 38
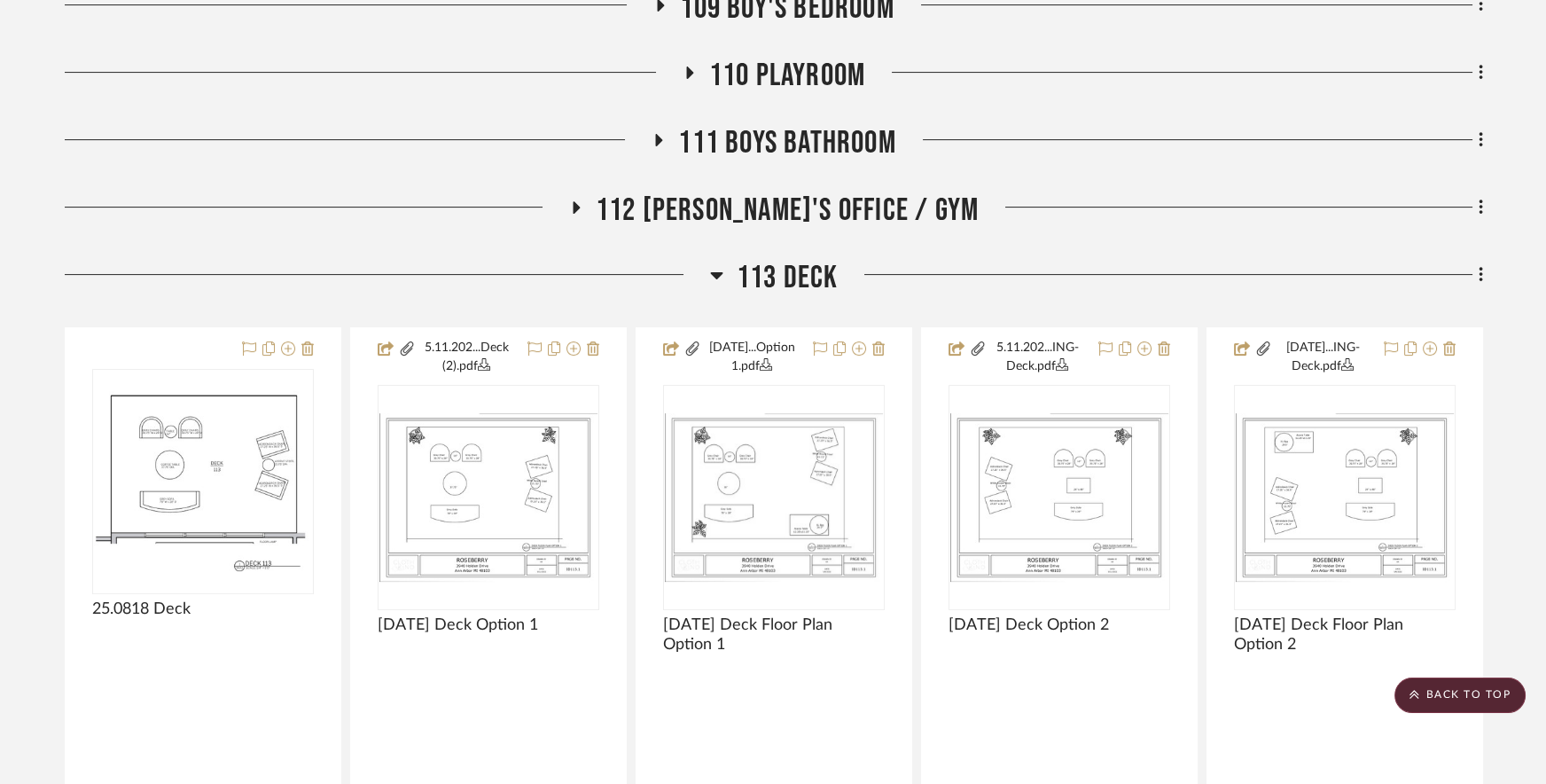
scroll to position [0, 0]
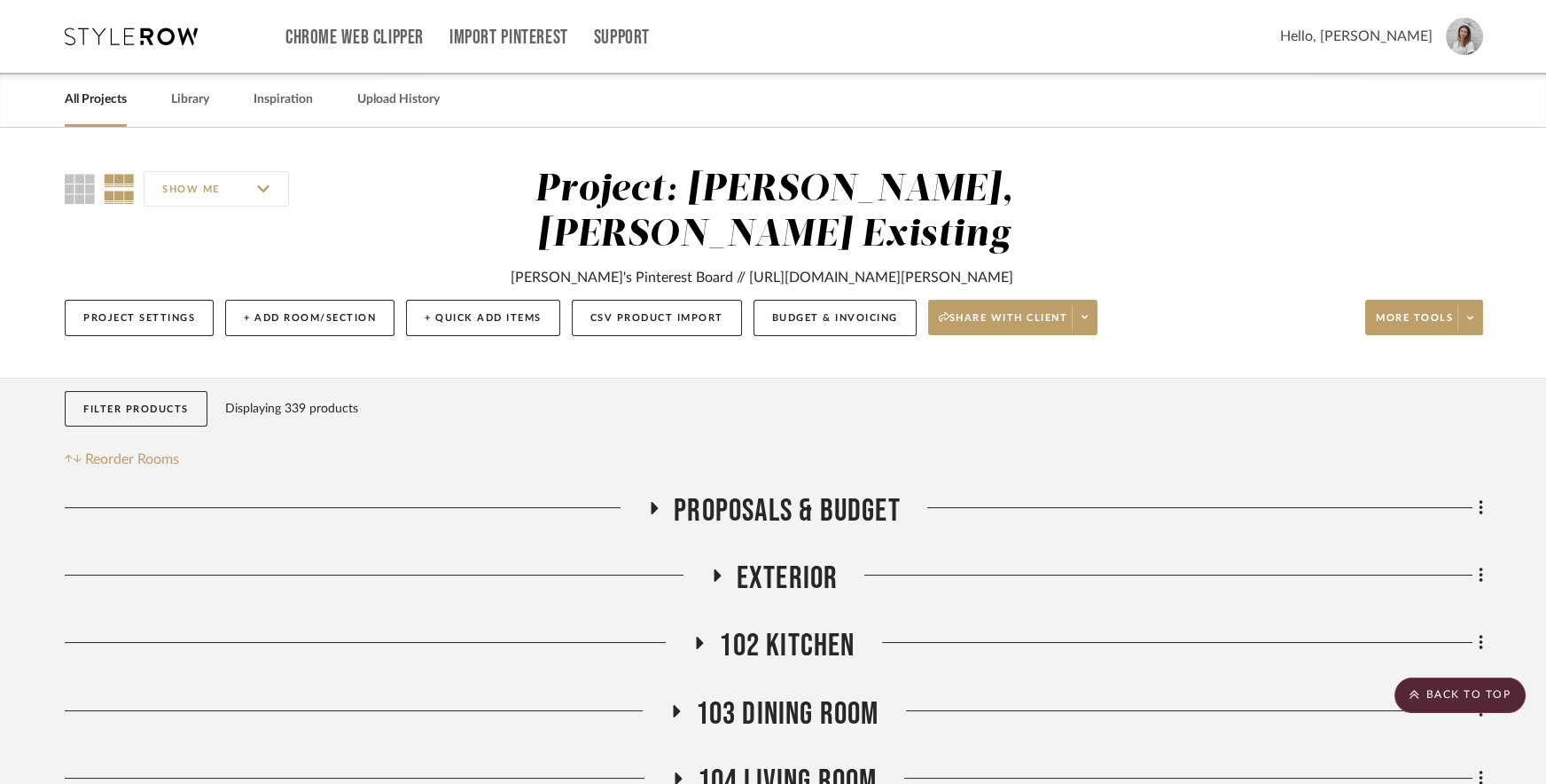
click at [133, 36] on icon at bounding box center [131, 36] width 133 height 18
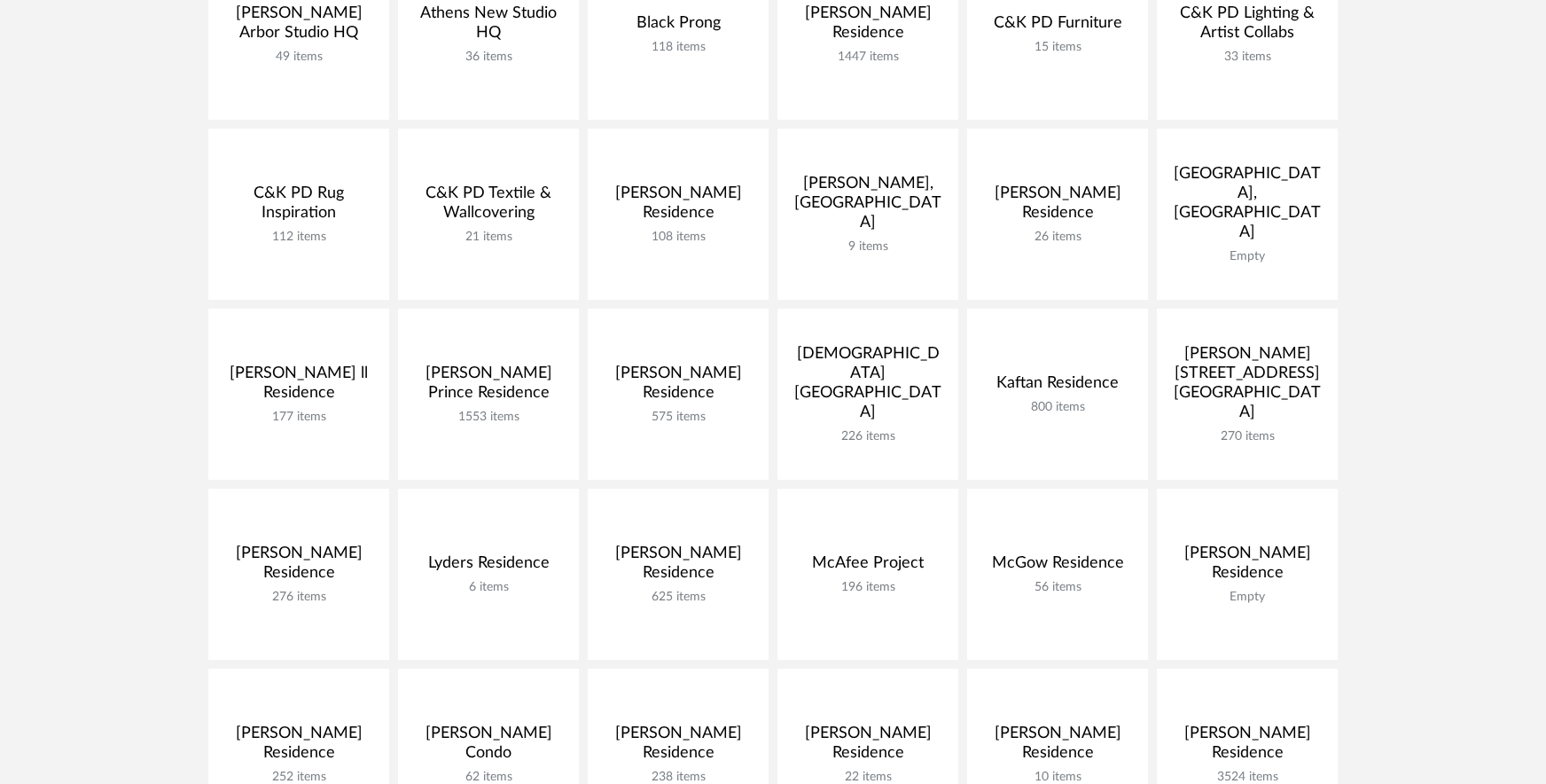
scroll to position [846, 0]
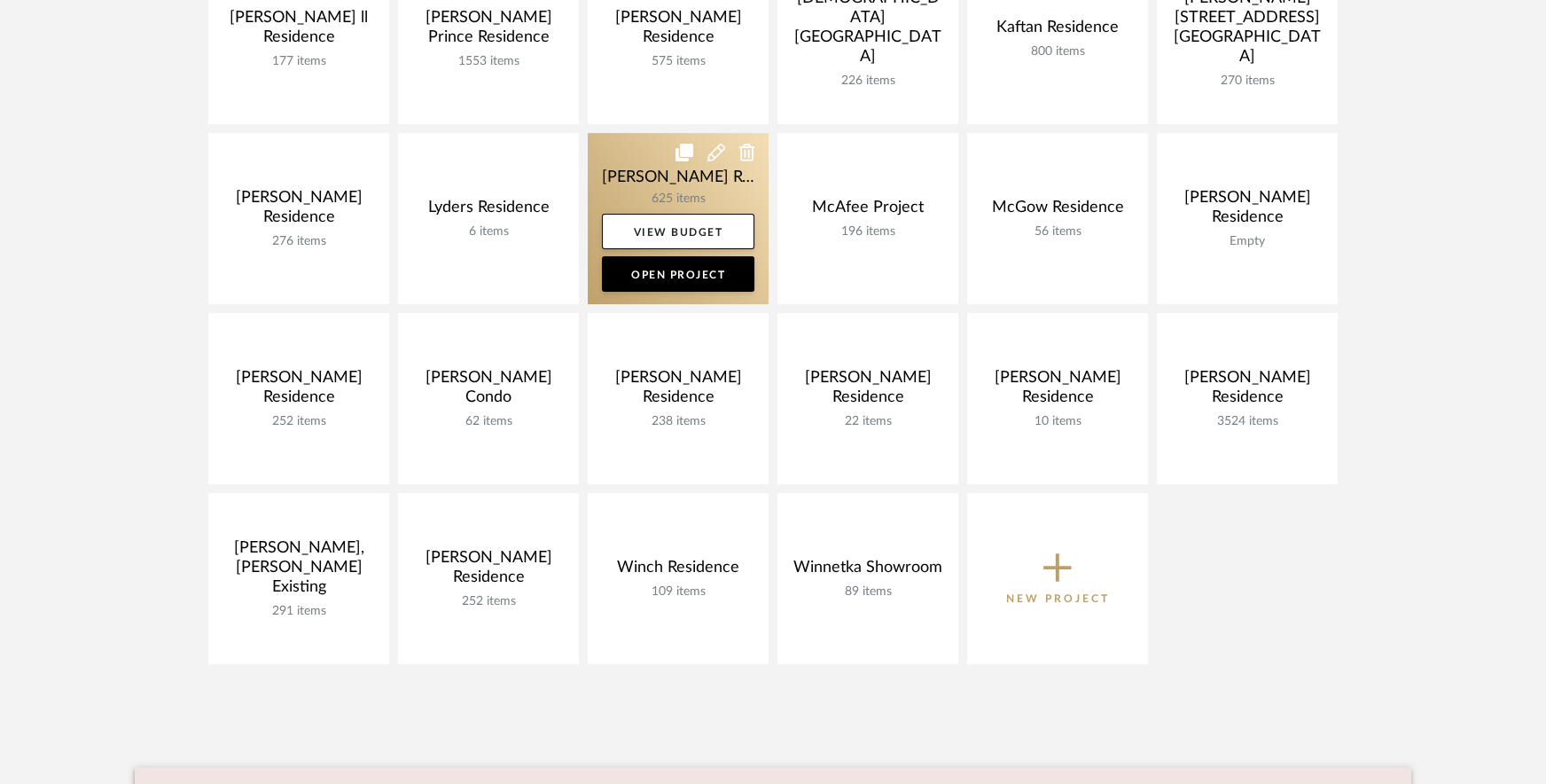
click at [654, 181] on link at bounding box center [678, 218] width 181 height 171
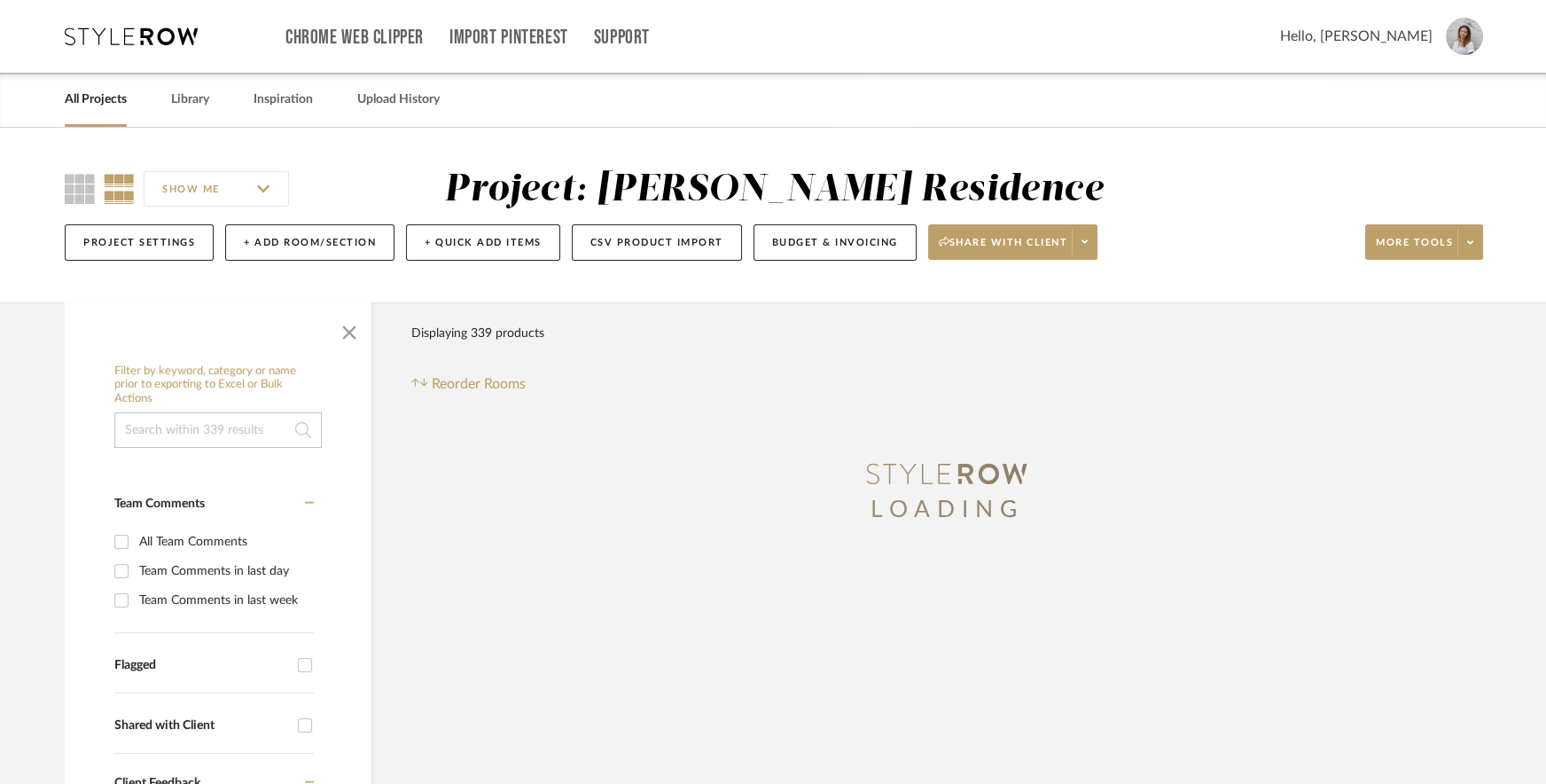
click at [336, 336] on span "button" at bounding box center [350, 329] width 43 height 43
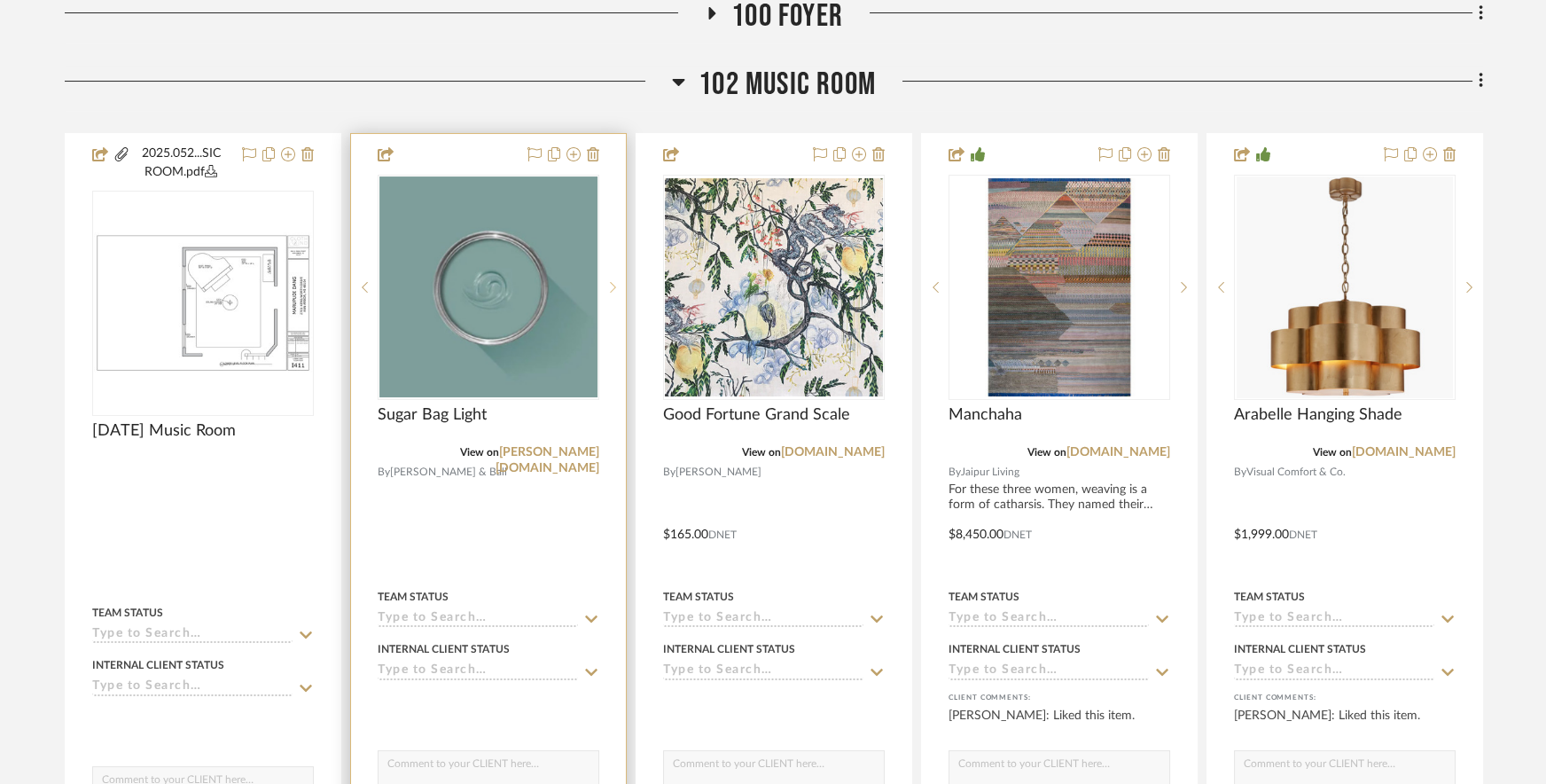
scroll to position [309, 0]
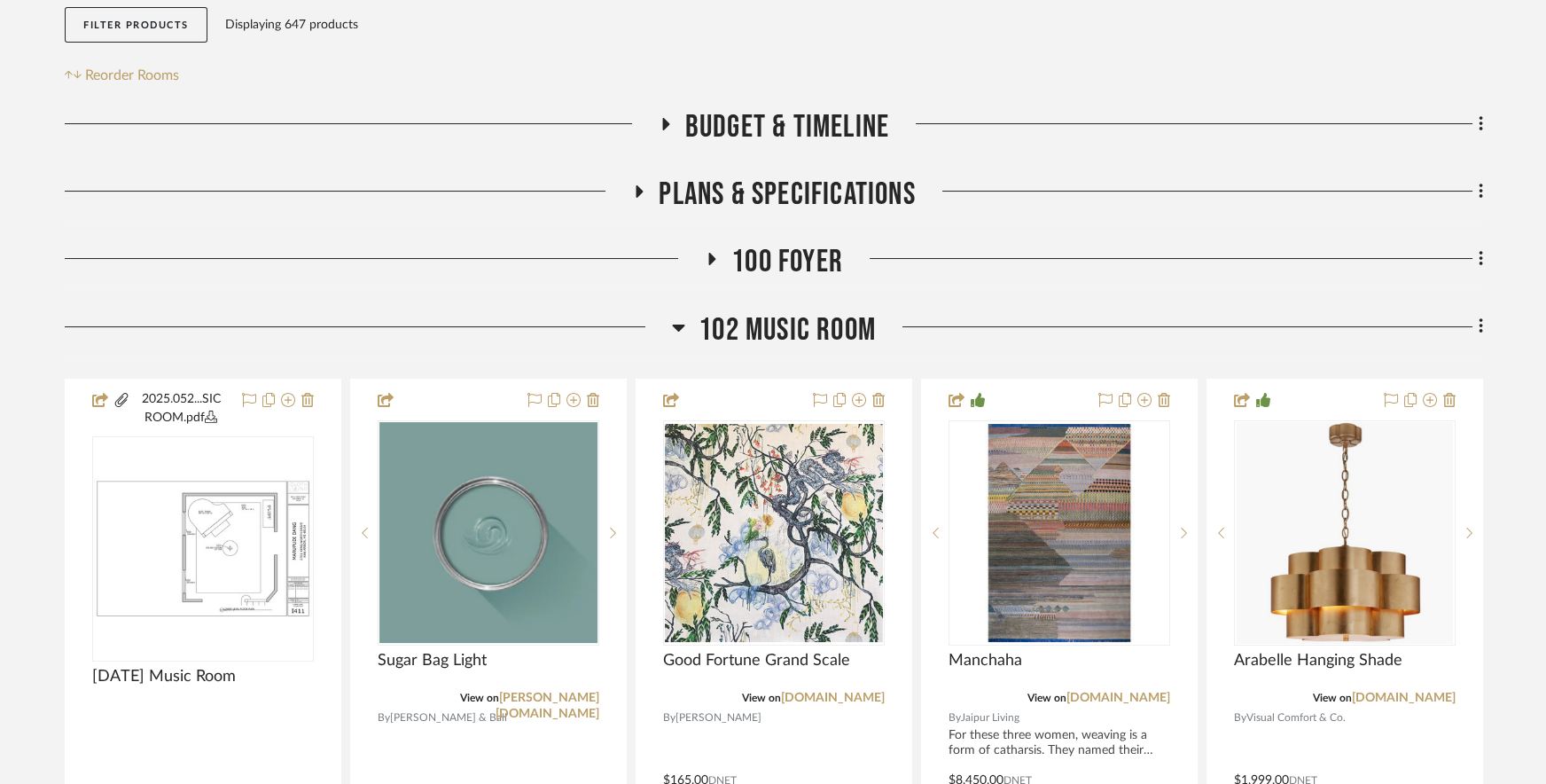
click at [794, 311] on span "102 Music Room" at bounding box center [787, 330] width 178 height 38
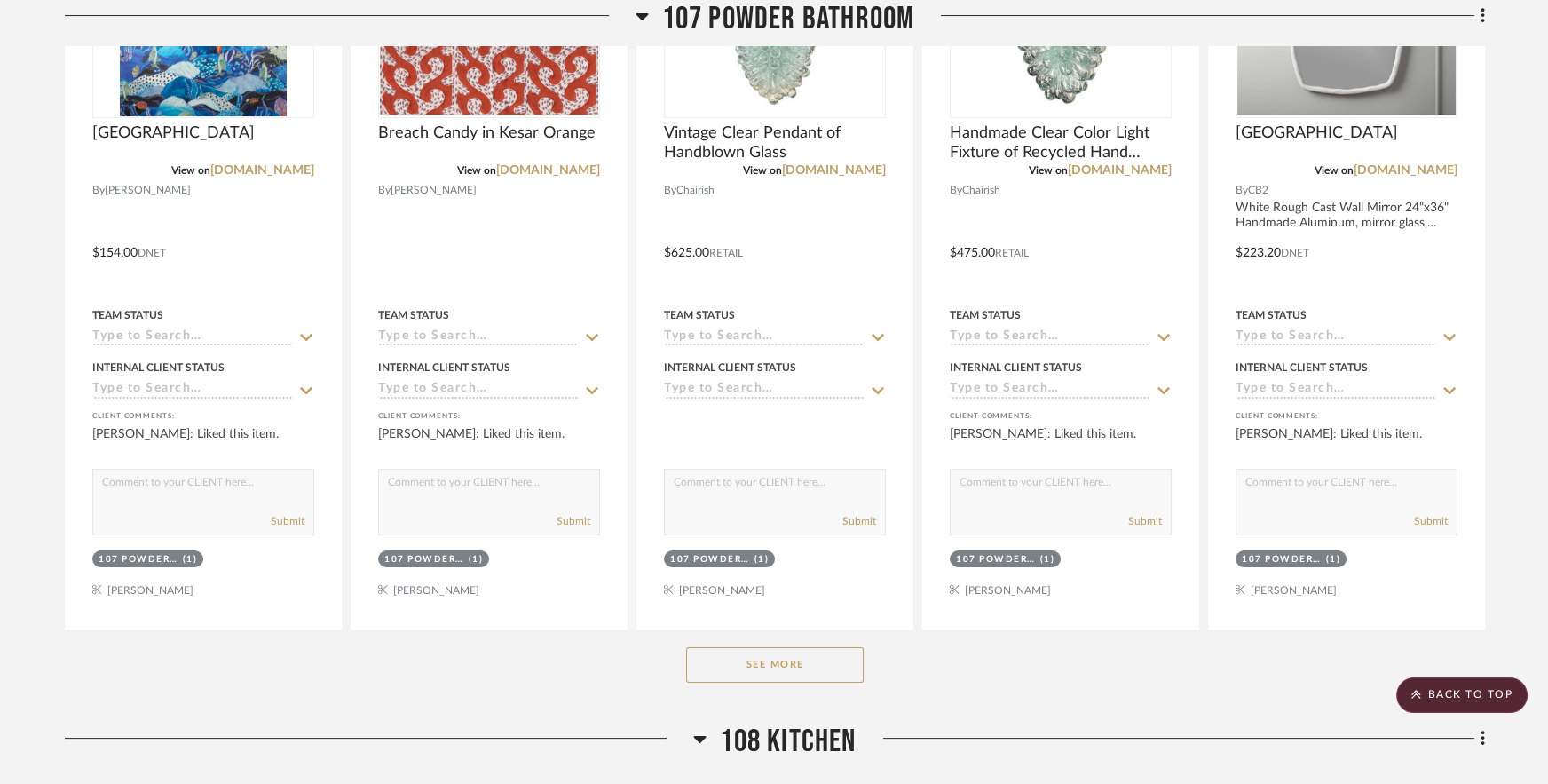
scroll to position [1136, 0]
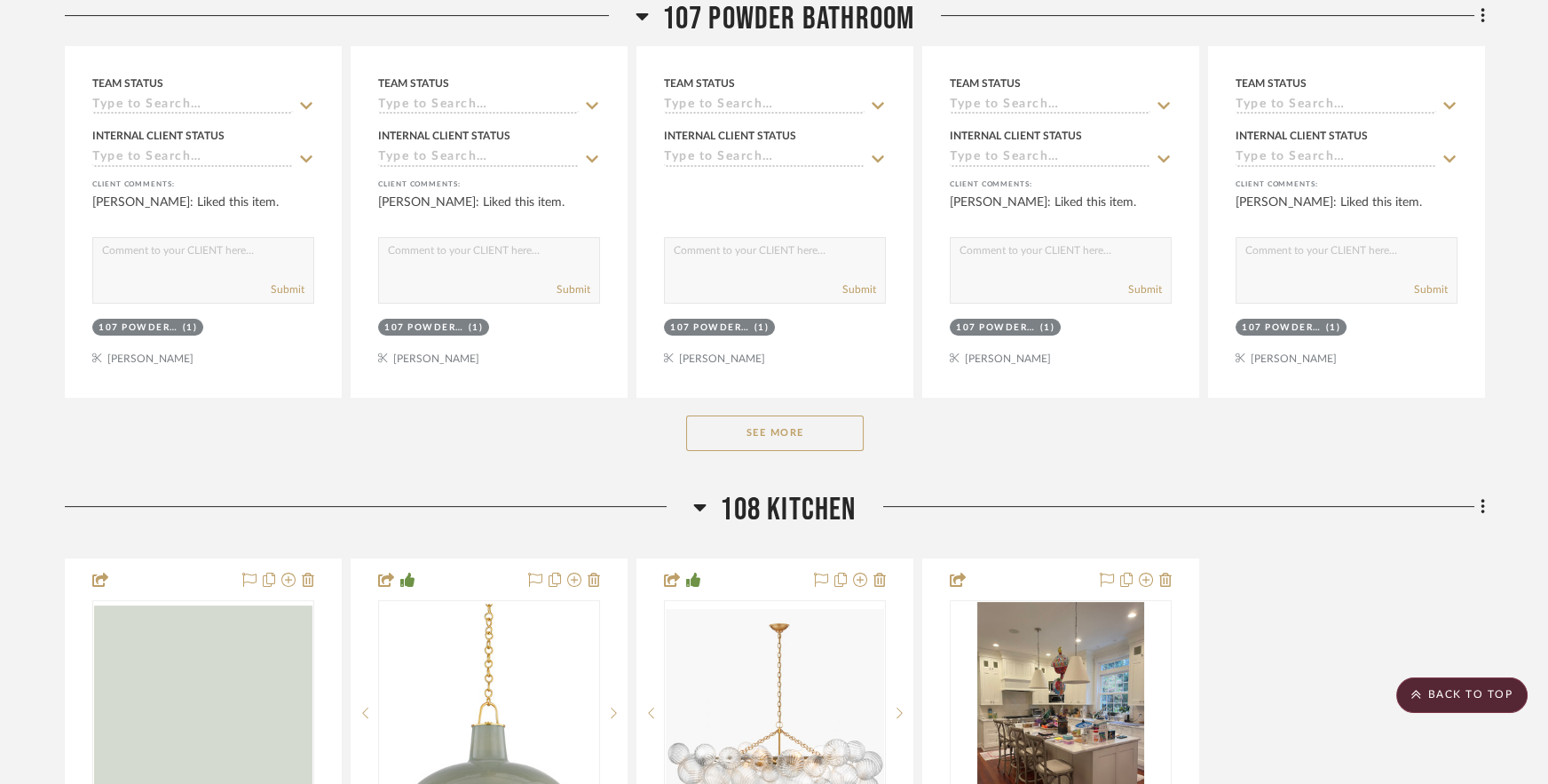
click at [770, 405] on div "See More" at bounding box center [774, 433] width 1421 height 71
click at [780, 439] on button "See More" at bounding box center [775, 433] width 178 height 35
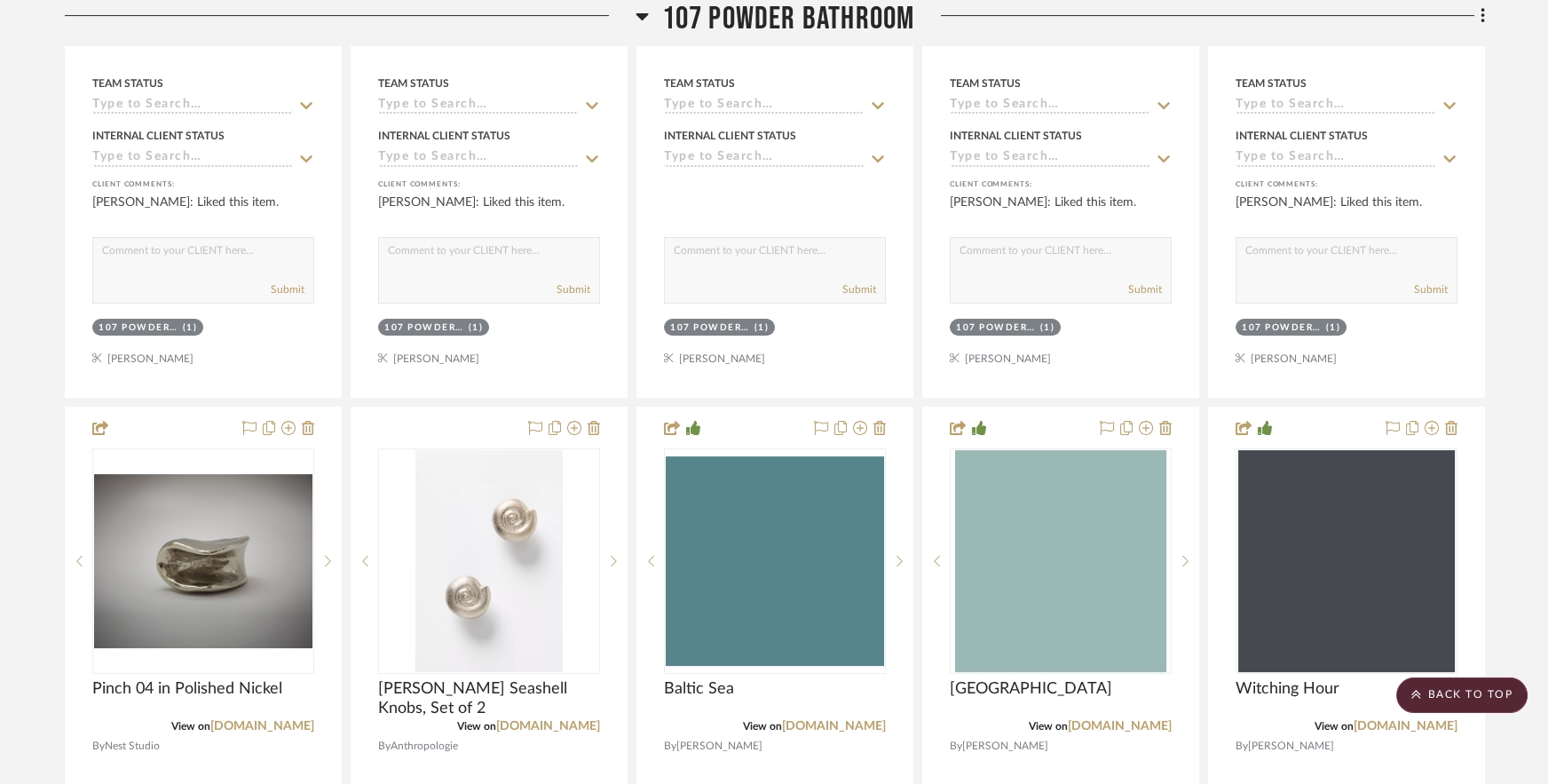
click at [780, 439] on div at bounding box center [774, 796] width 275 height 776
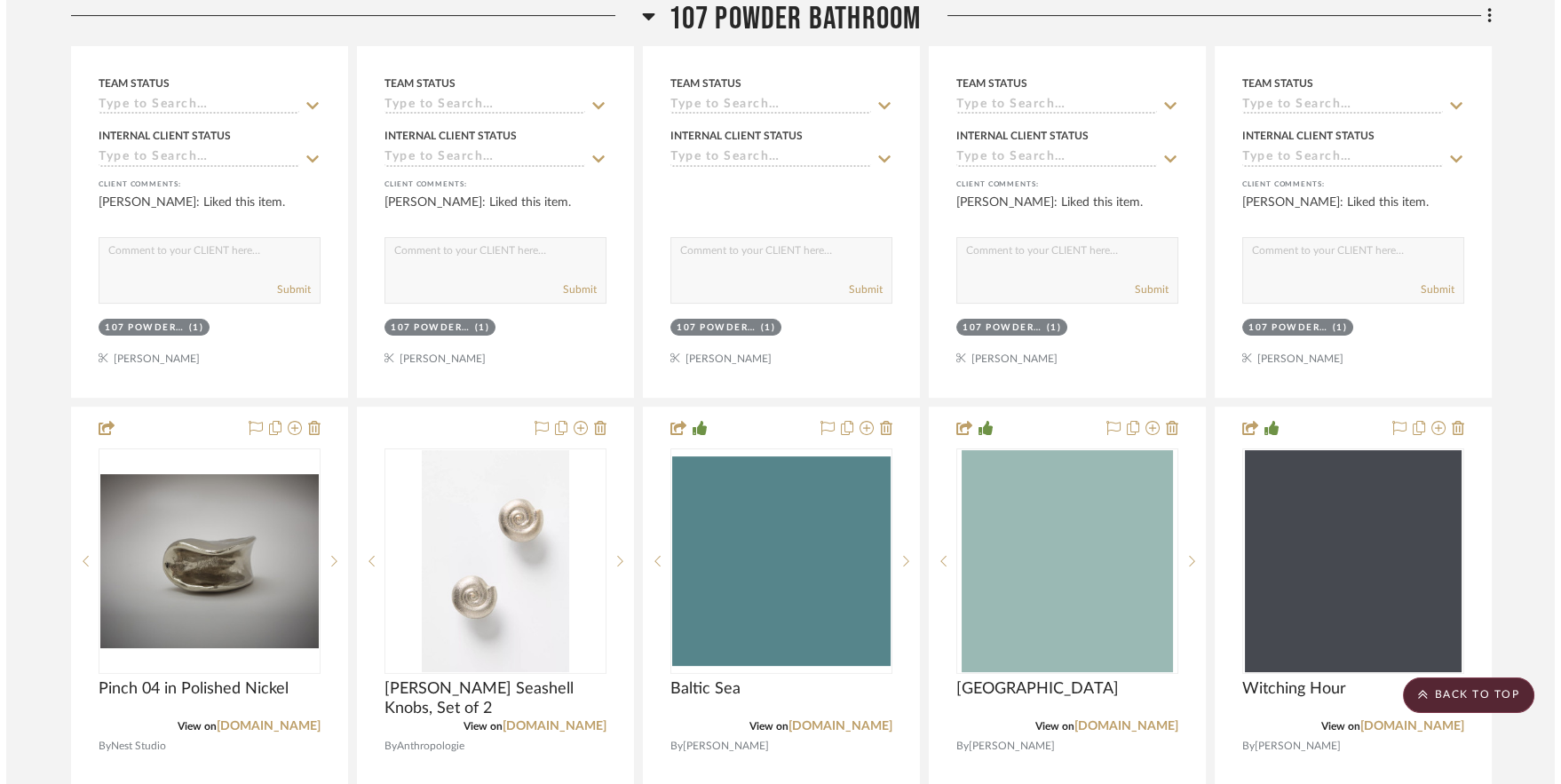
scroll to position [0, 0]
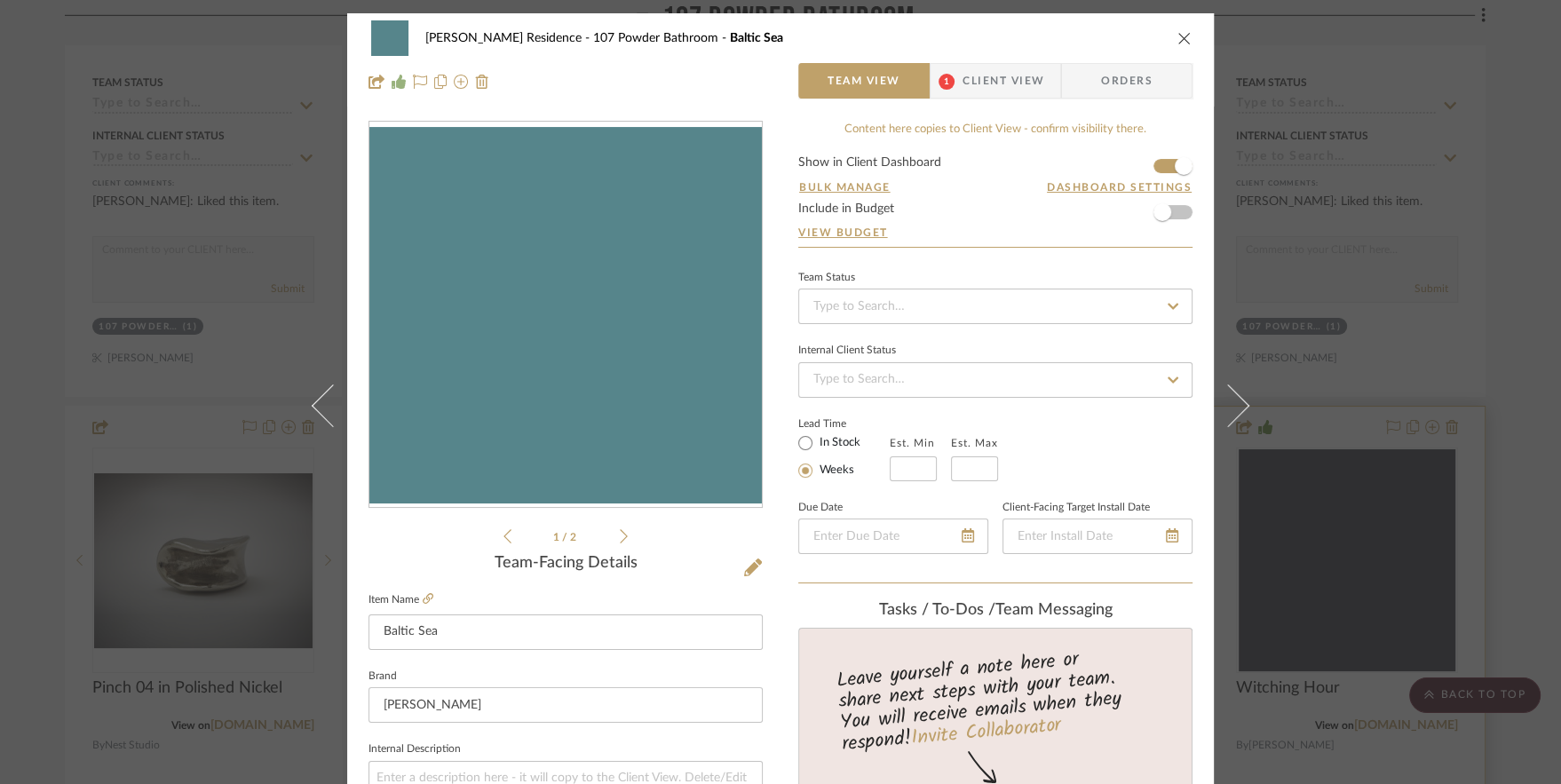
drag, startPoint x: 1349, startPoint y: 378, endPoint x: 1235, endPoint y: 438, distance: 128.8
click at [1349, 378] on div "[PERSON_NAME] Residence 107 Powder Bathroom Baltic Sea Team View 1 Client View …" at bounding box center [780, 392] width 1561 height 784
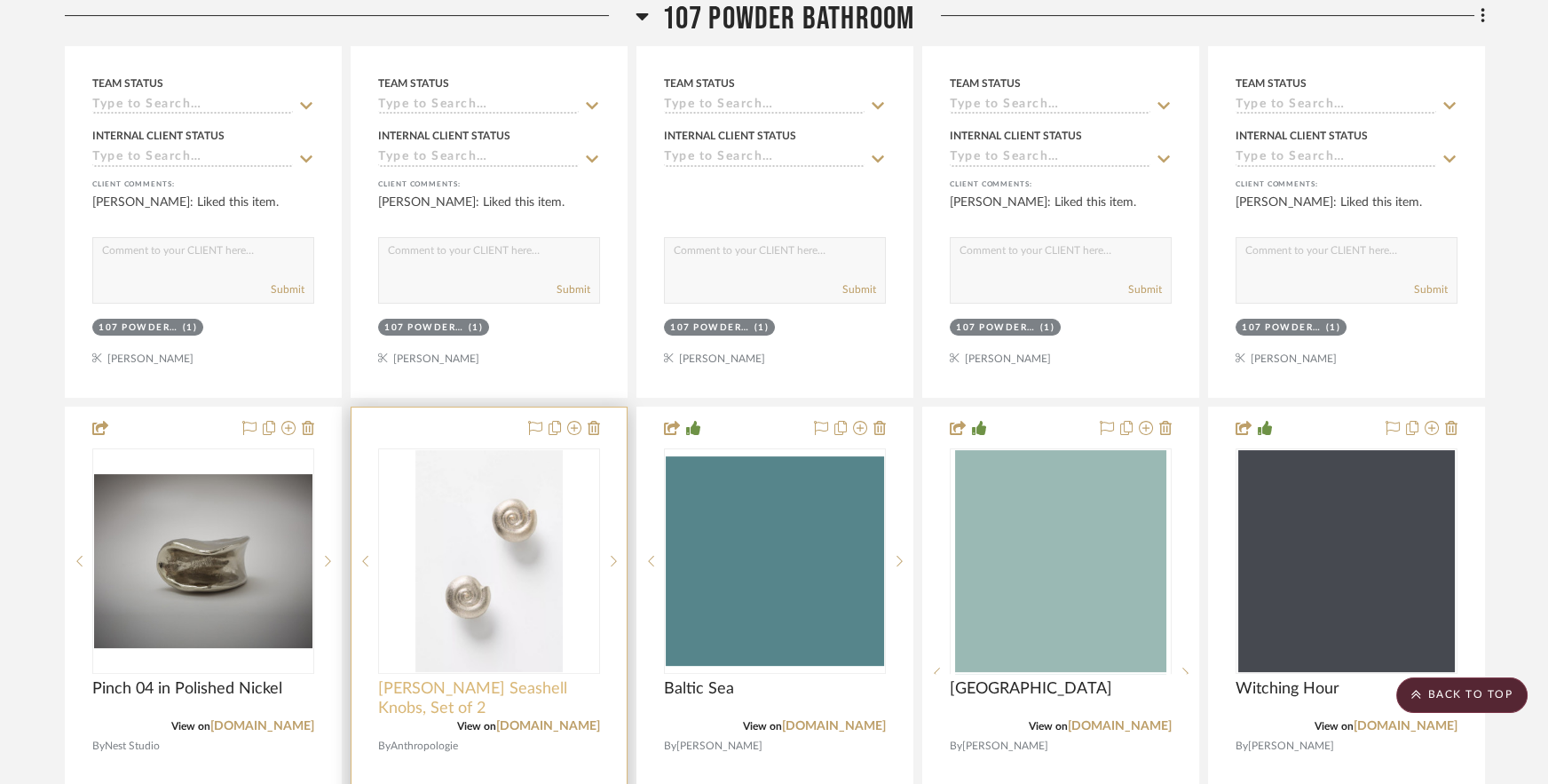
scroll to position [1161, 0]
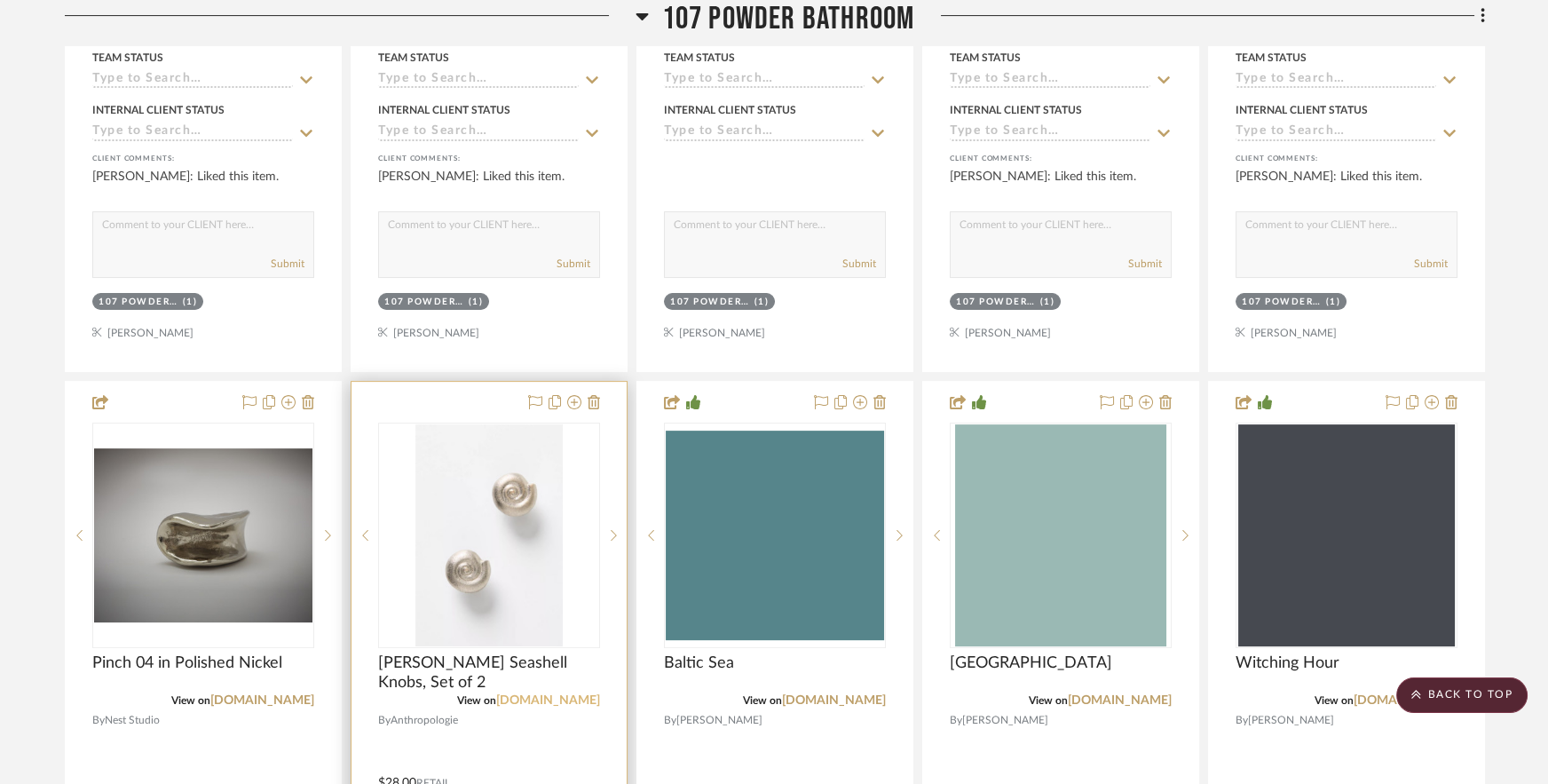
click at [515, 694] on link "[DOMAIN_NAME]" at bounding box center [549, 700] width 104 height 13
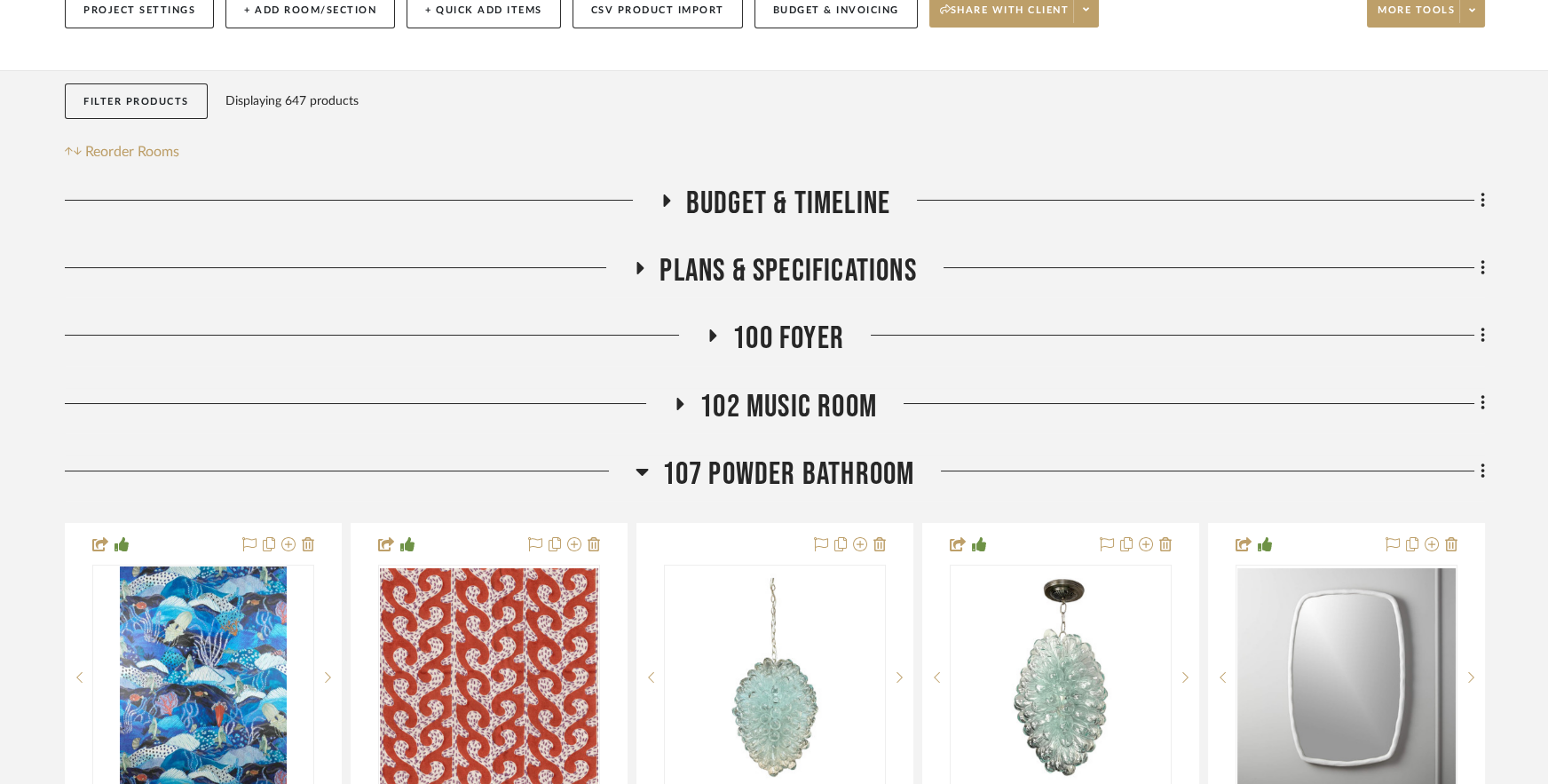
scroll to position [0, 0]
